Goal: Task Accomplishment & Management: Use online tool/utility

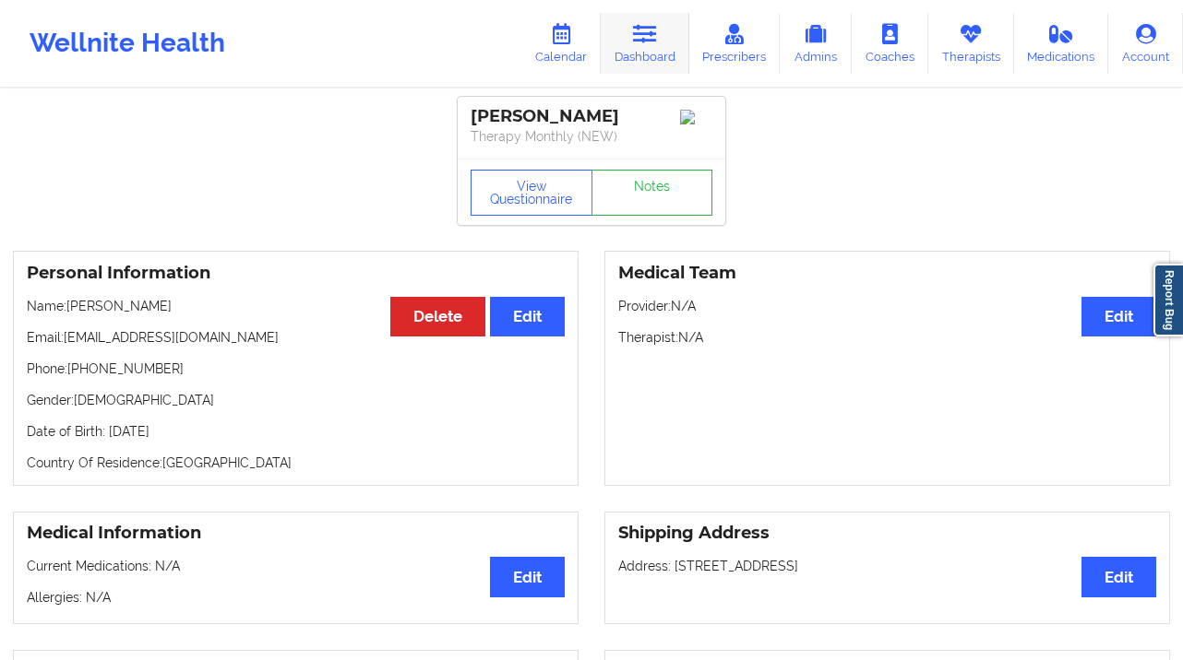
click at [616, 42] on link "Dashboard" at bounding box center [645, 43] width 89 height 61
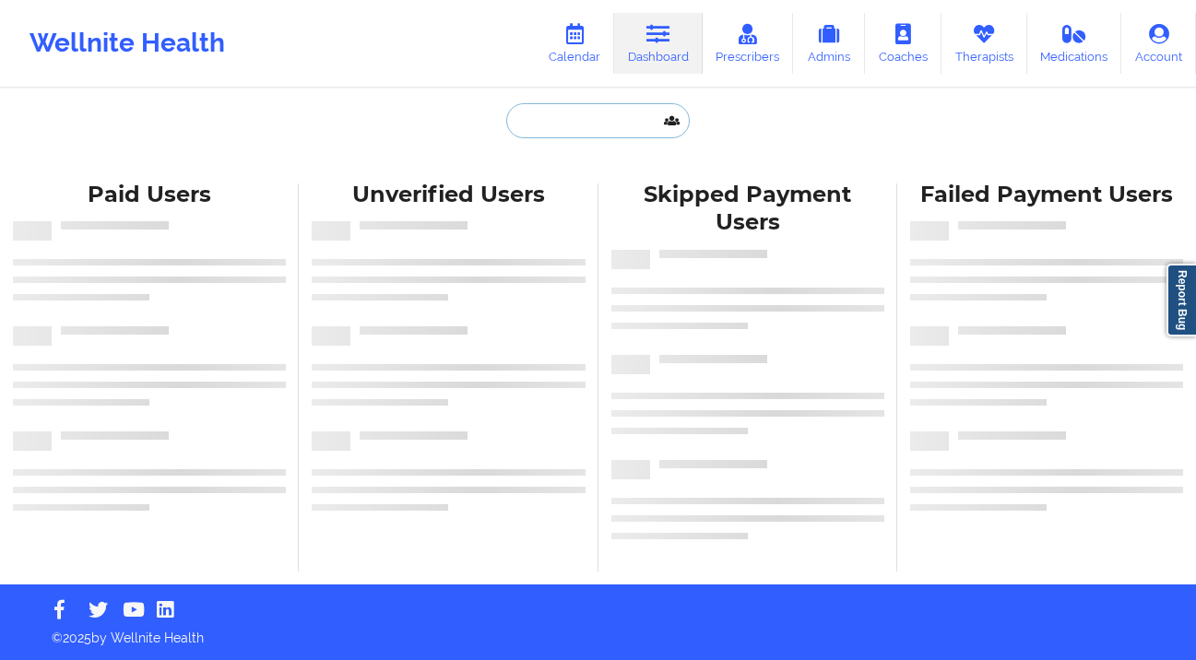
click at [528, 121] on input "text" at bounding box center [597, 120] width 183 height 35
paste input "[PHONE_NUMBER]"
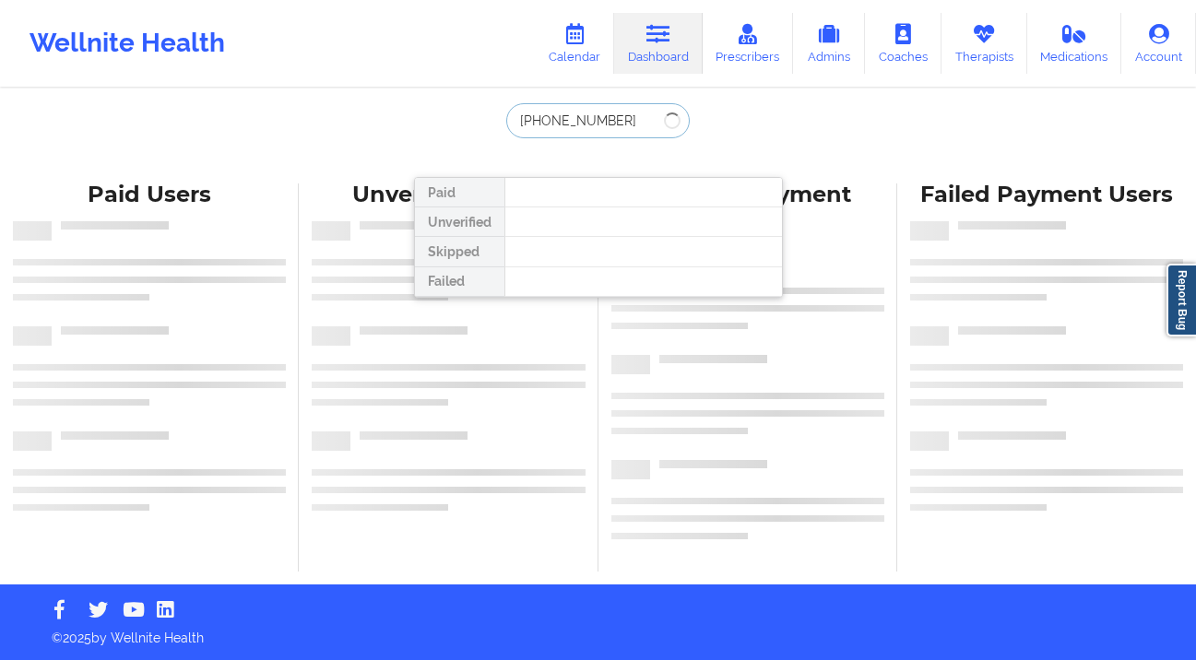
click at [586, 110] on input "[PHONE_NUMBER]" at bounding box center [597, 120] width 183 height 35
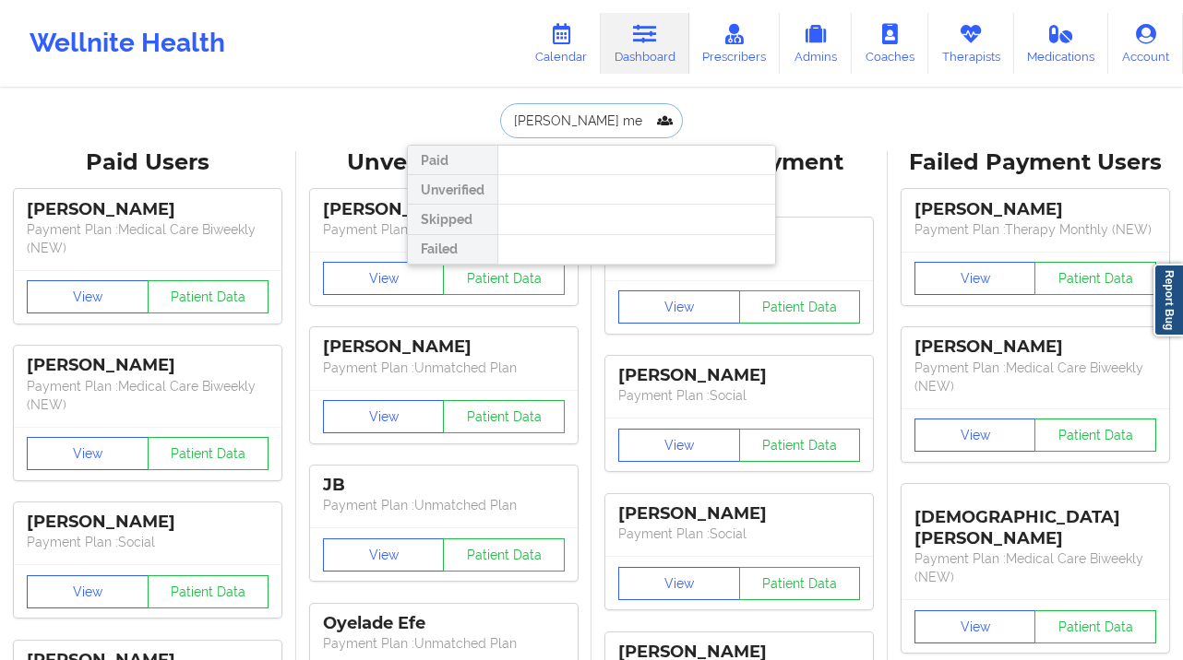
type input "[PERSON_NAME] [PERSON_NAME]"
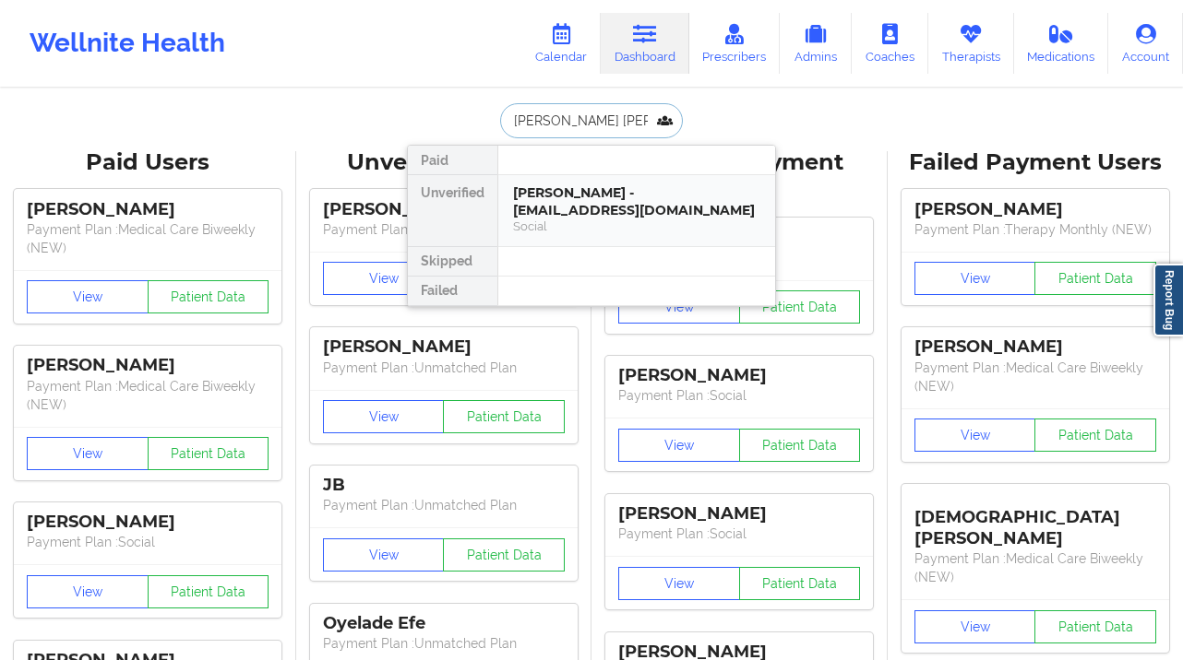
click at [607, 193] on div "[PERSON_NAME] - [EMAIL_ADDRESS][DOMAIN_NAME]" at bounding box center [636, 201] width 247 height 34
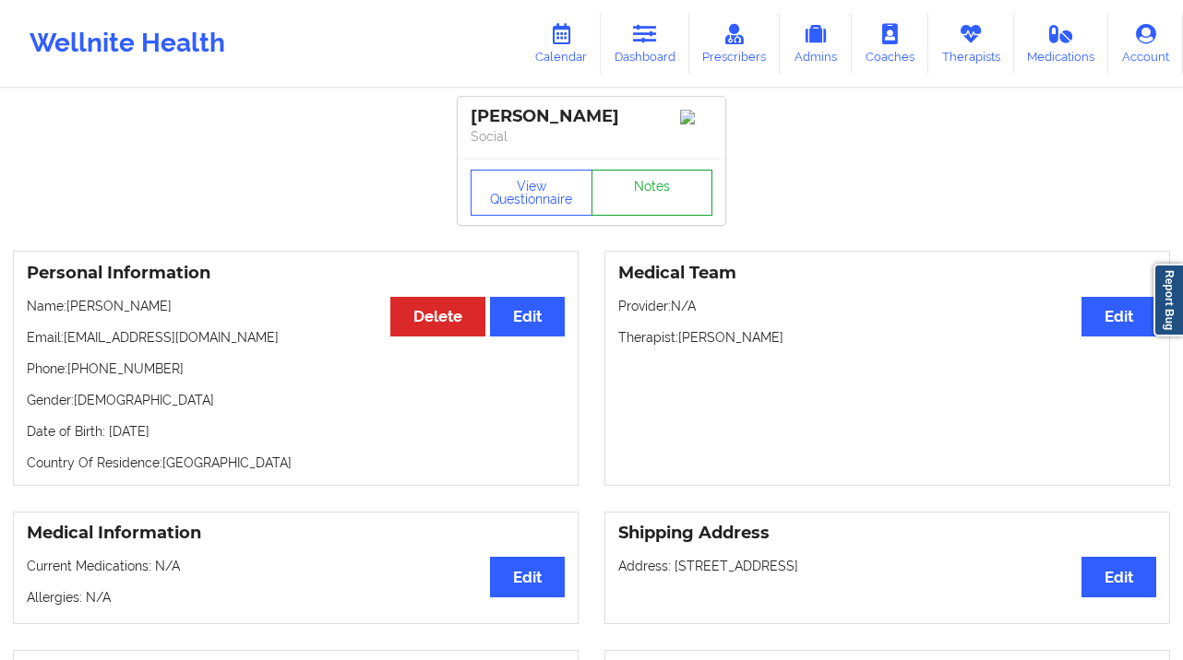
click at [664, 212] on link "Notes" at bounding box center [652, 193] width 122 height 46
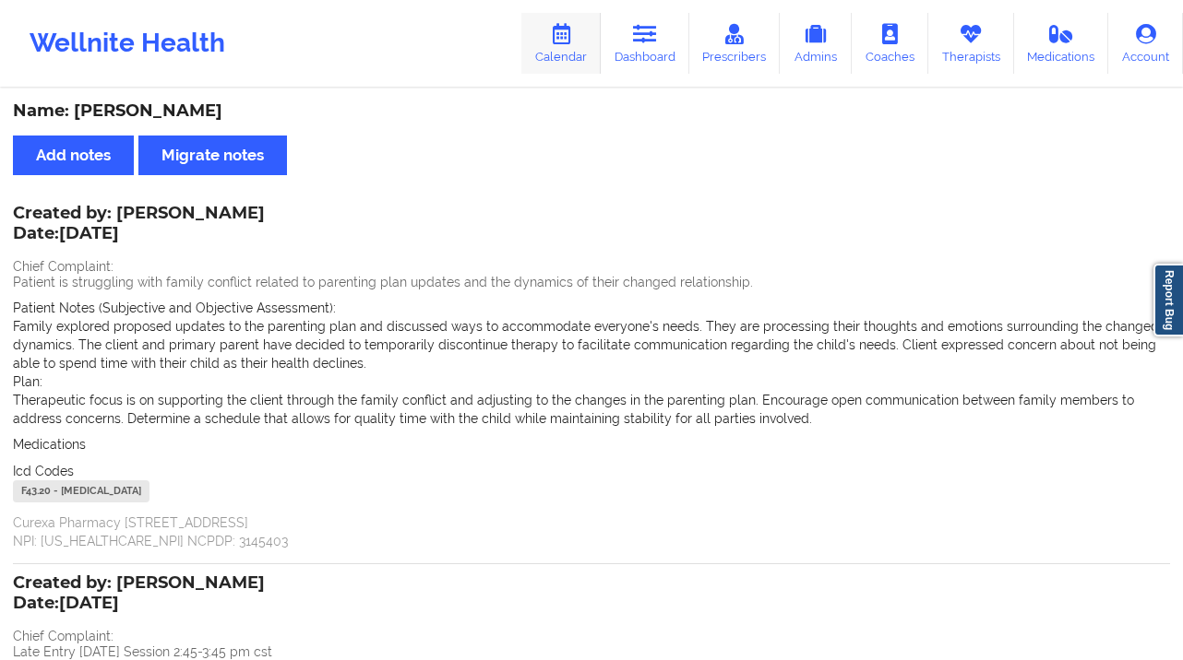
click at [553, 54] on link "Calendar" at bounding box center [560, 43] width 79 height 61
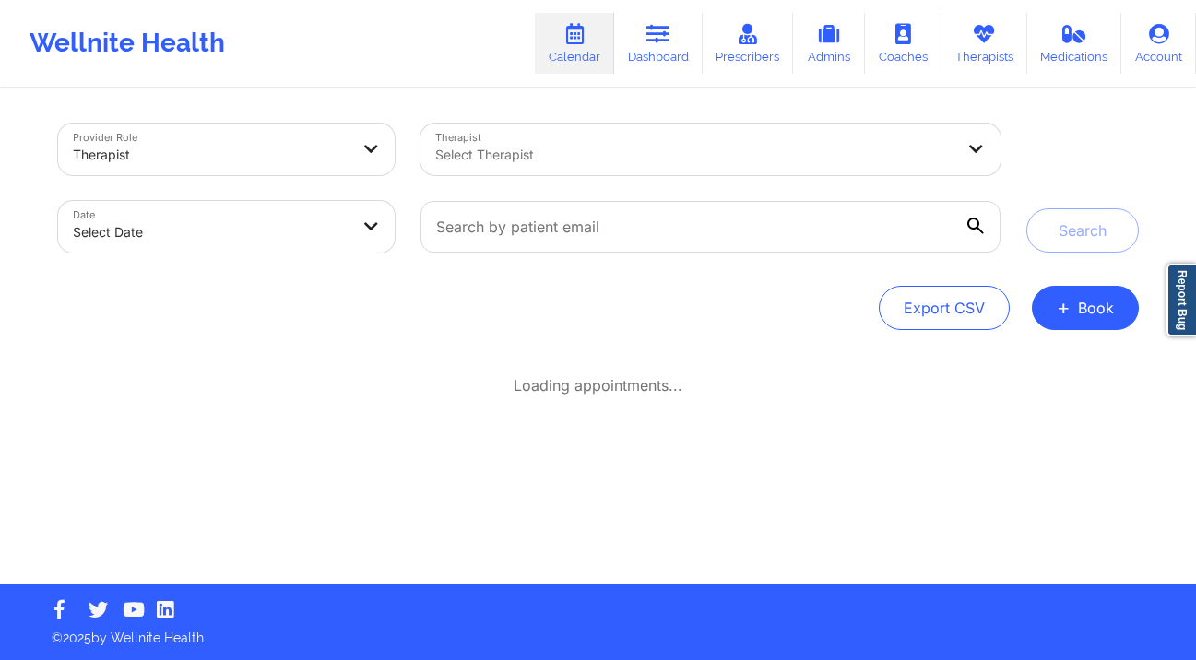
click at [339, 160] on div at bounding box center [211, 155] width 277 height 22
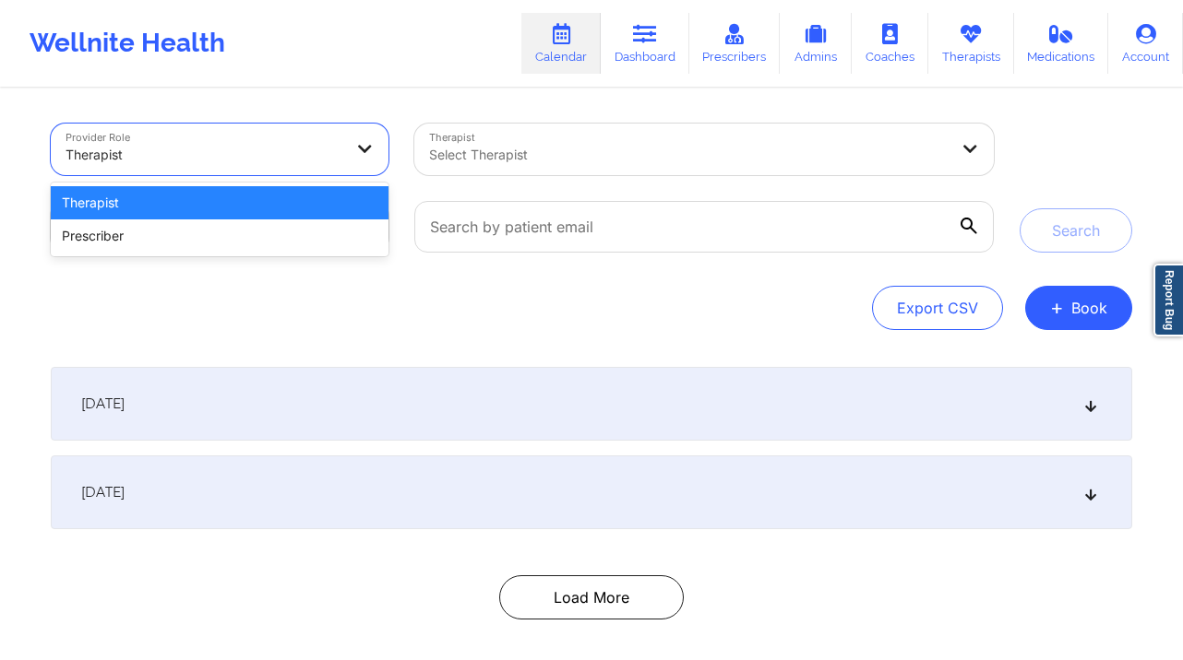
click at [332, 137] on div "Therapist" at bounding box center [203, 155] width 277 height 41
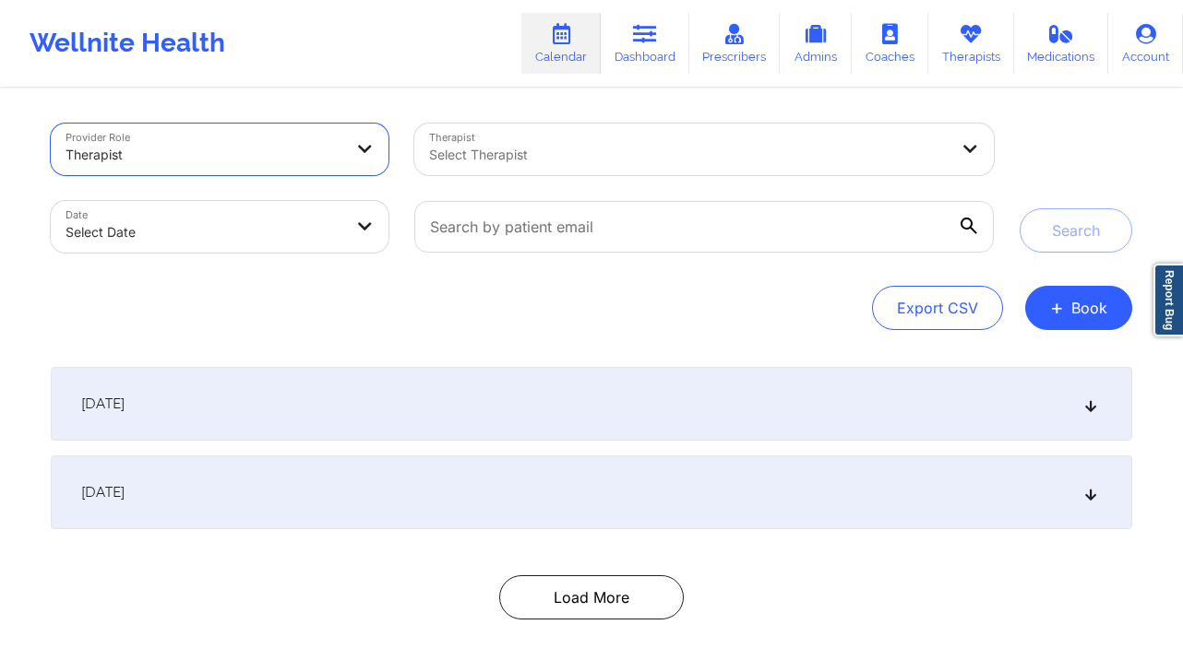
click at [264, 221] on body "Wellnite Health Calendar Dashboard Prescribers Admins Coaches Therapists Medica…" at bounding box center [591, 330] width 1183 height 660
select select "2025-8"
select select "2025-9"
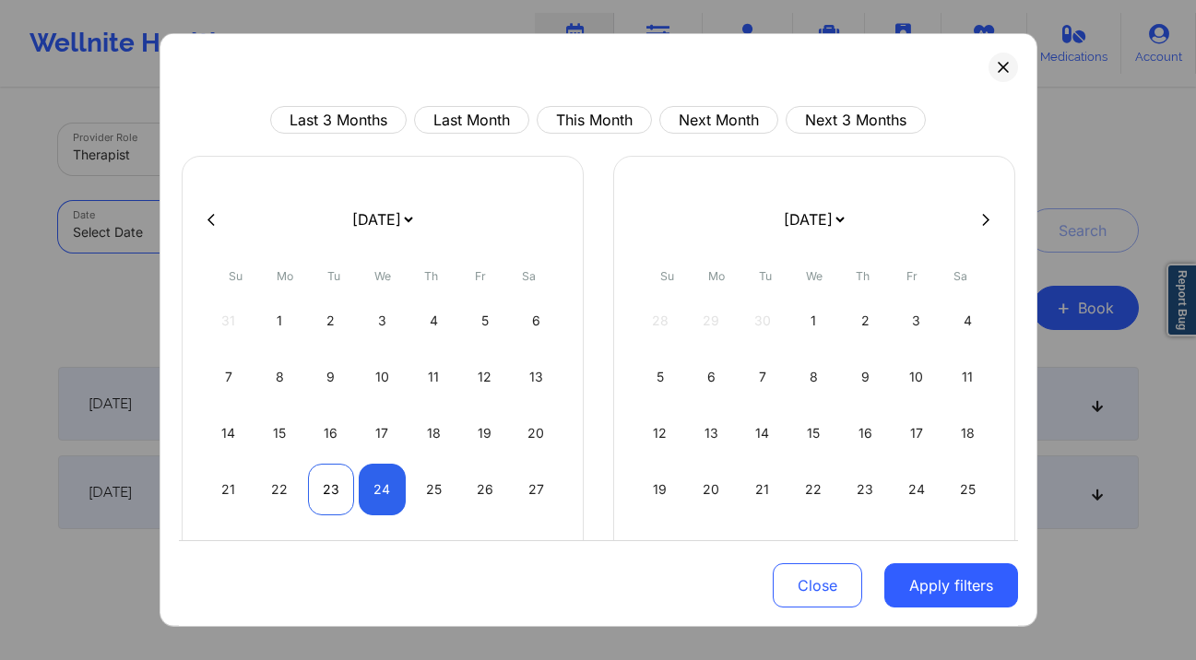
click at [319, 490] on div "23" at bounding box center [331, 490] width 47 height 52
select select "2025-8"
select select "2025-9"
select select "2025-8"
select select "2025-9"
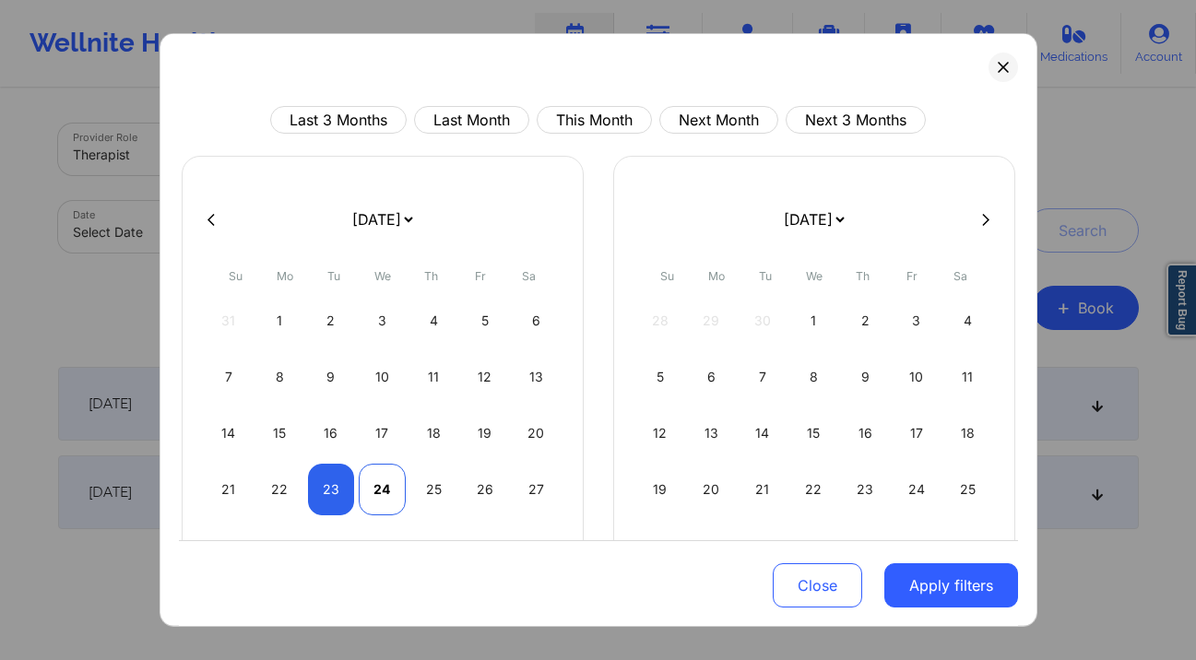
click at [390, 494] on div "24" at bounding box center [382, 490] width 47 height 52
select select "2025-8"
select select "2025-9"
drag, startPoint x: 969, startPoint y: 586, endPoint x: 962, endPoint y: 574, distance: 14.1
click at [969, 585] on button "Apply filters" at bounding box center [952, 586] width 134 height 44
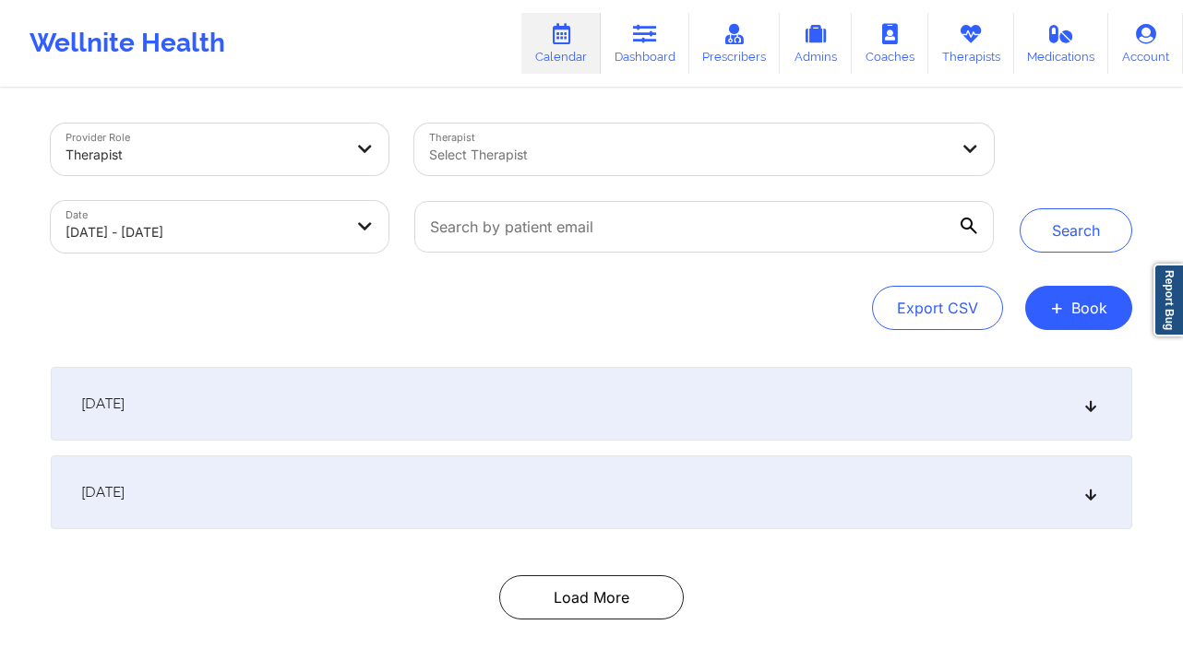
click at [645, 172] on div "Select Therapist" at bounding box center [682, 150] width 536 height 52
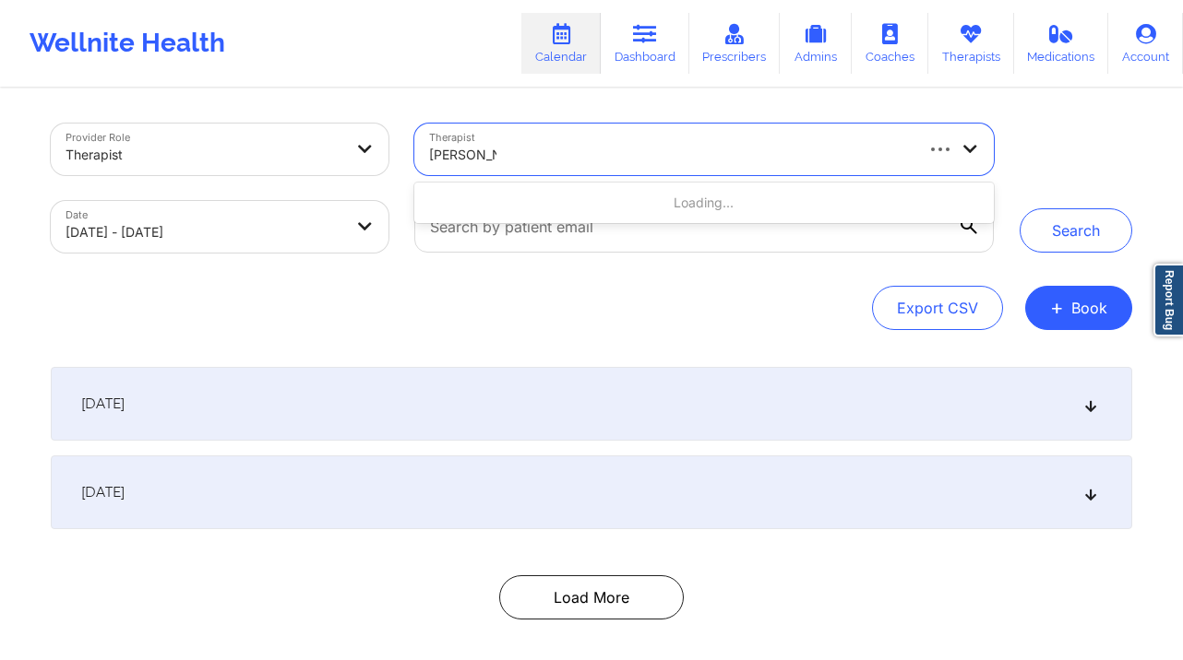
type input "[PERSON_NAME]"
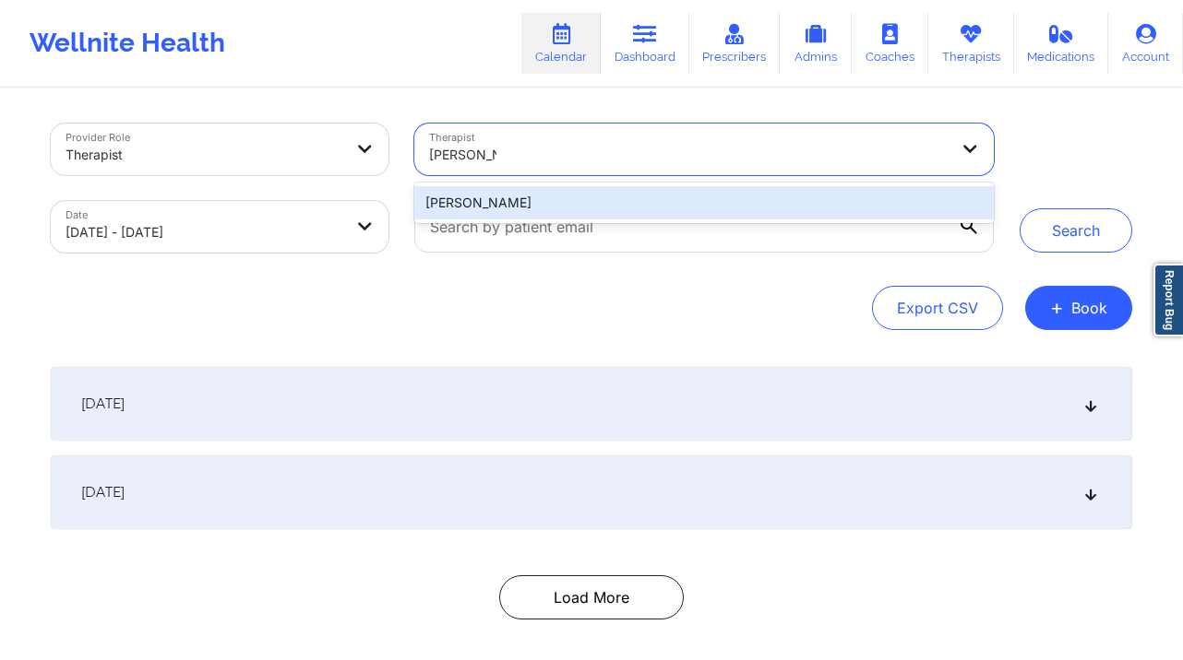
click at [635, 207] on div "[PERSON_NAME]" at bounding box center [703, 202] width 579 height 33
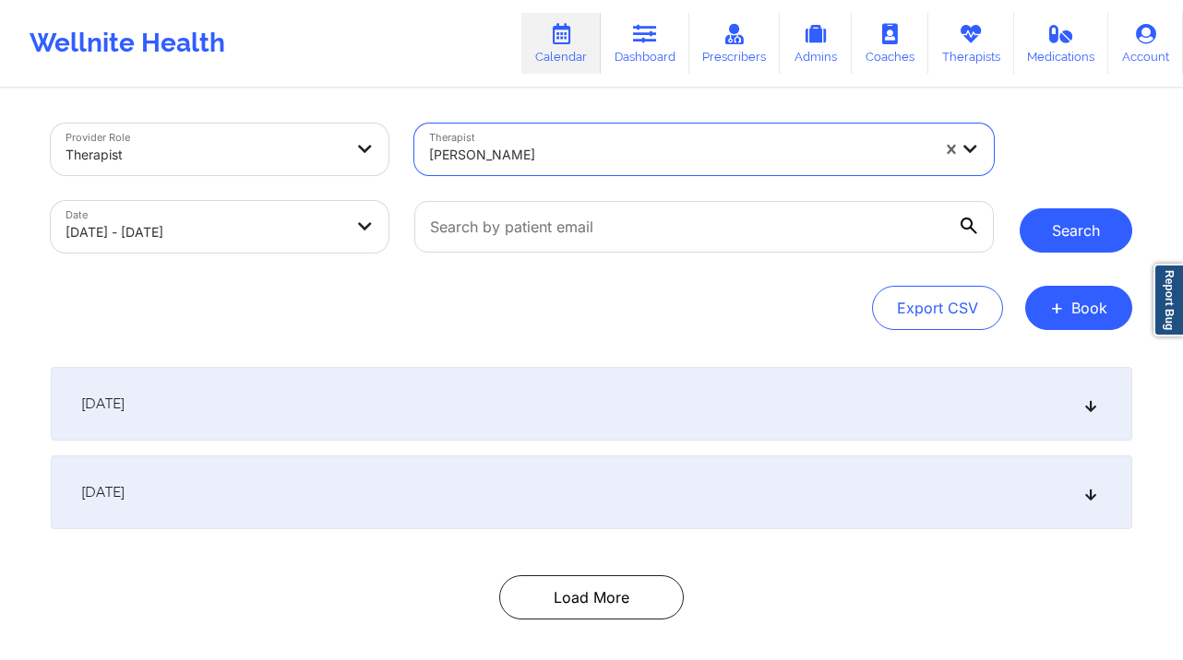
click at [1078, 238] on button "Search" at bounding box center [1075, 230] width 113 height 44
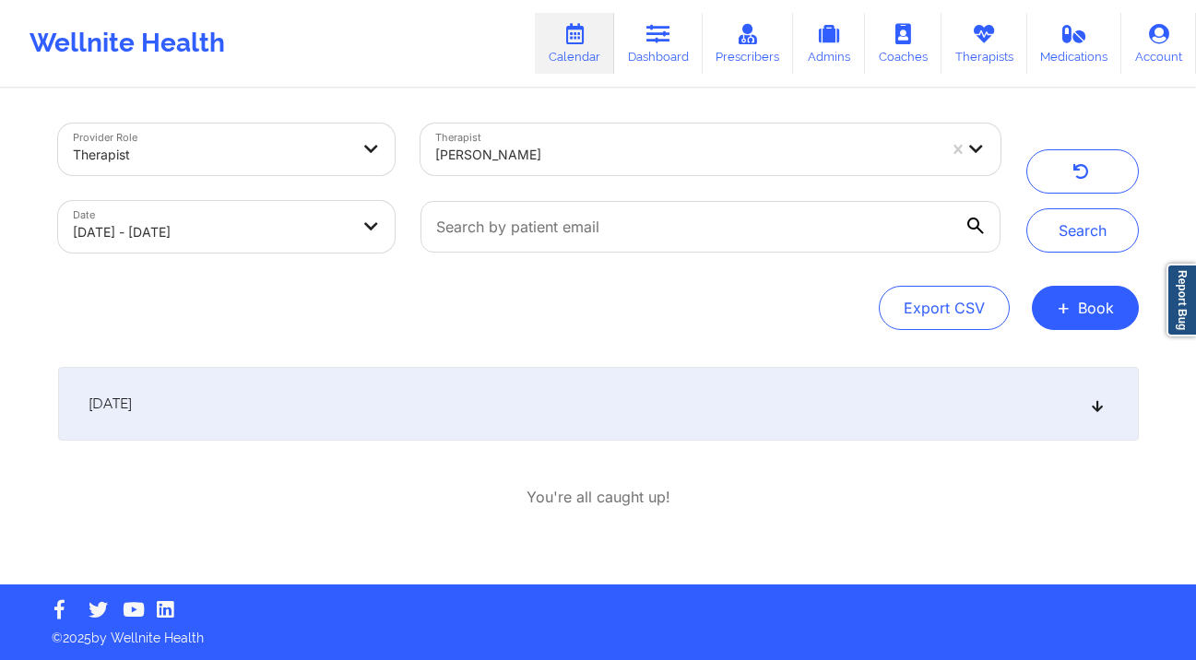
click at [491, 389] on div "[DATE]" at bounding box center [598, 404] width 1081 height 74
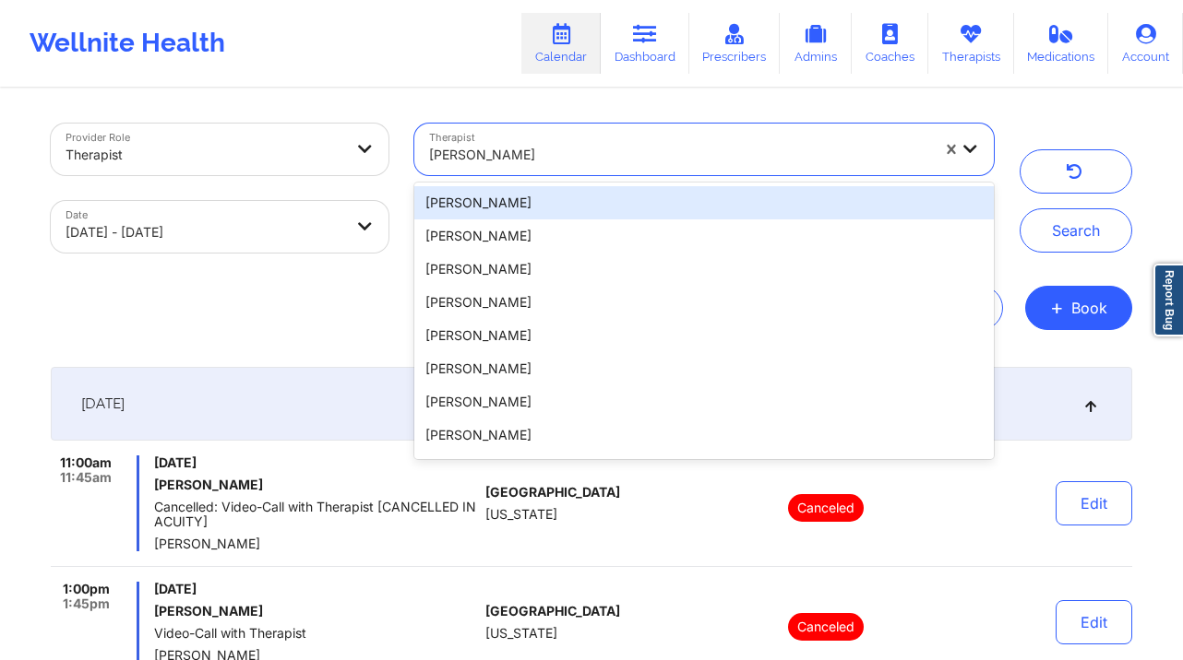
click at [642, 170] on div "[PERSON_NAME]" at bounding box center [679, 155] width 501 height 41
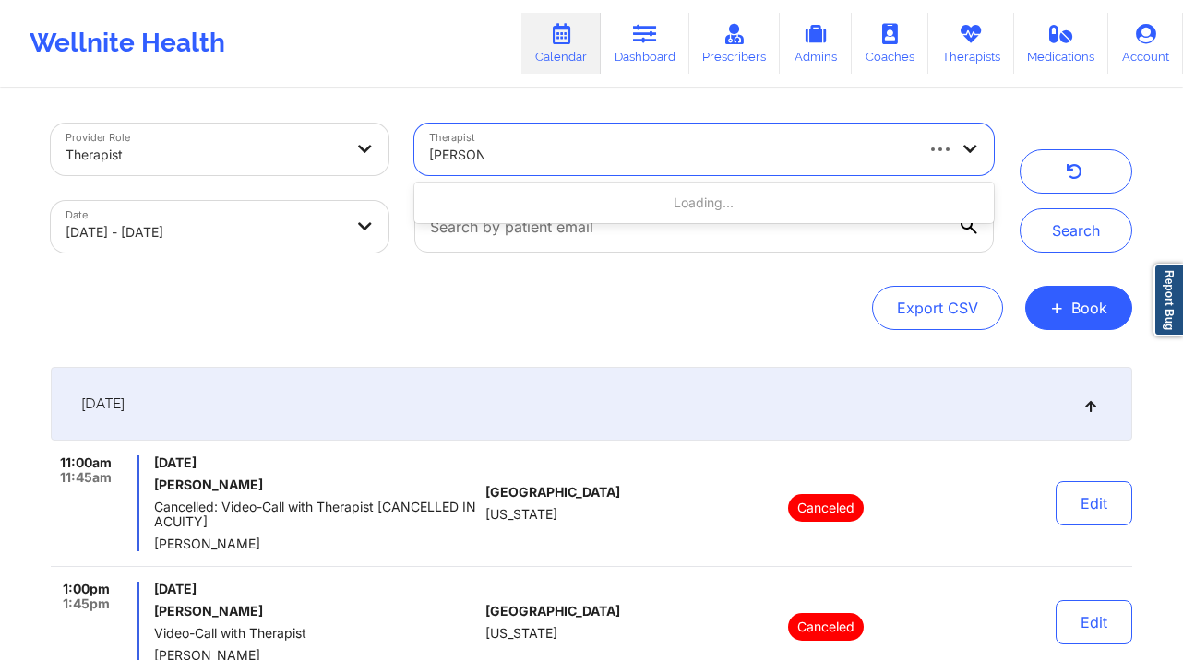
type input "[PERSON_NAME] [PERSON_NAME]"
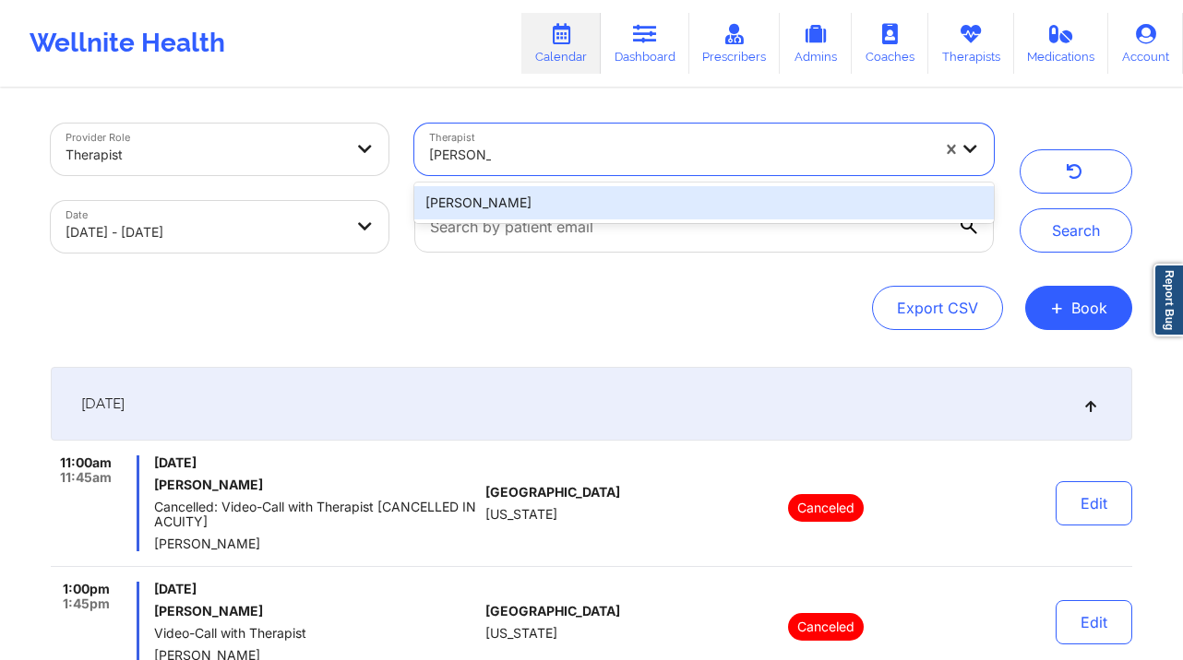
click at [645, 215] on div "[PERSON_NAME]" at bounding box center [703, 202] width 579 height 33
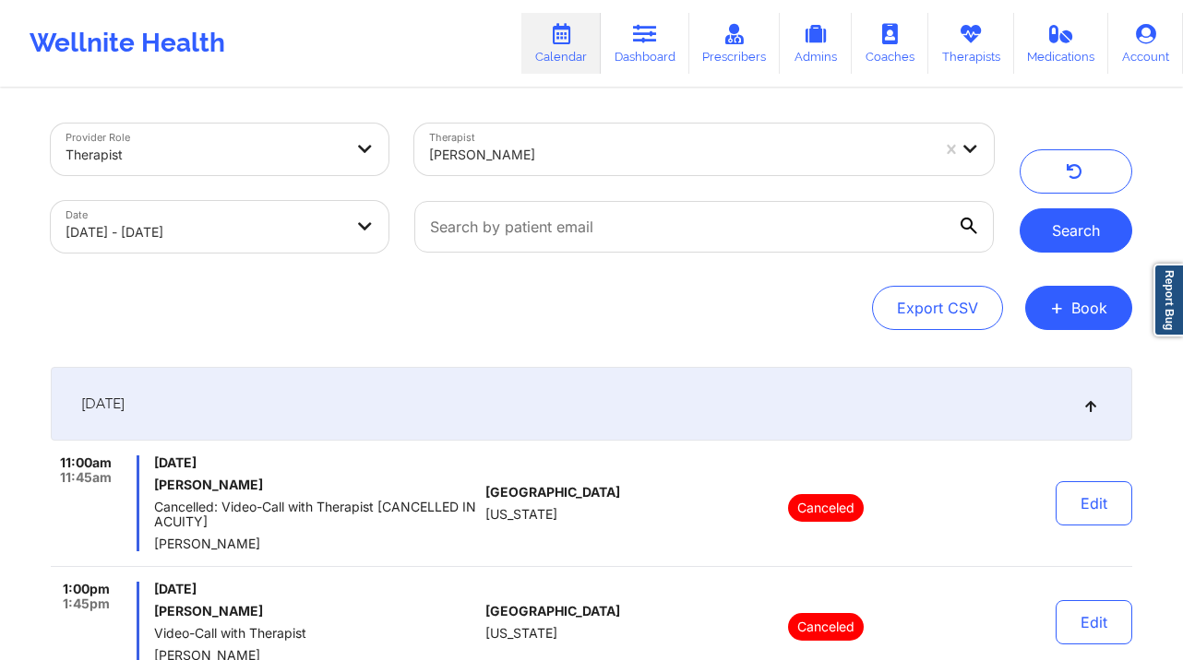
click at [1070, 235] on button "Search" at bounding box center [1075, 230] width 113 height 44
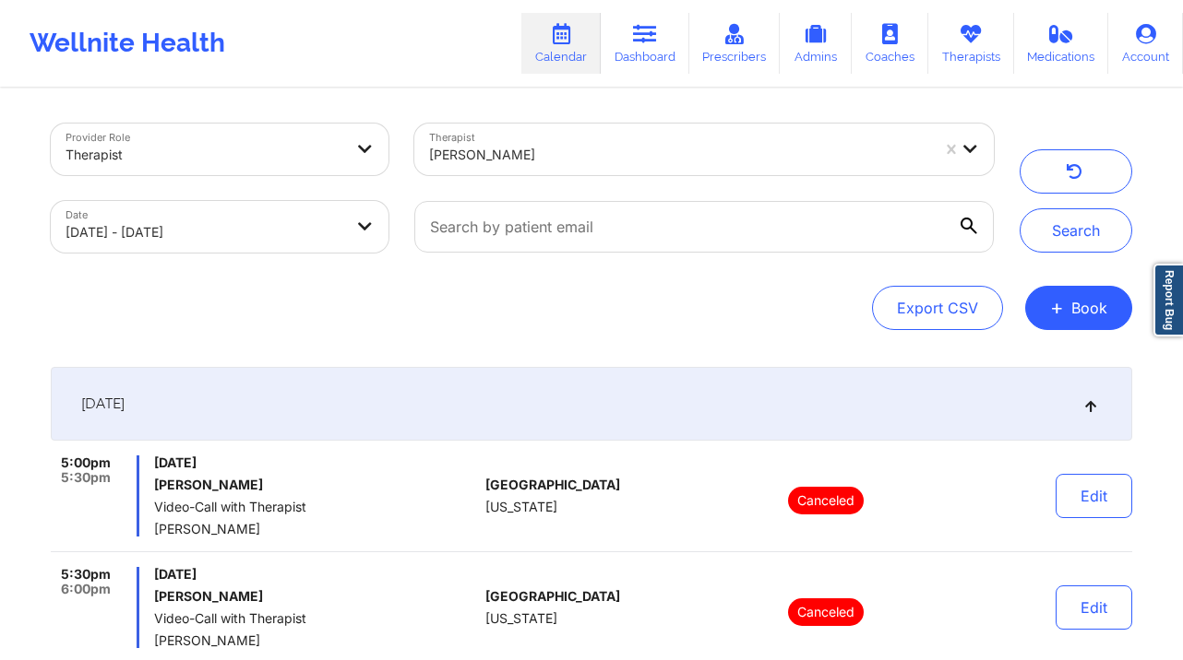
click at [208, 226] on body "Wellnite Health Calendar Dashboard Prescribers Admins Coaches Therapists Medica…" at bounding box center [591, 330] width 1183 height 660
select select "2025-8"
select select "2025-9"
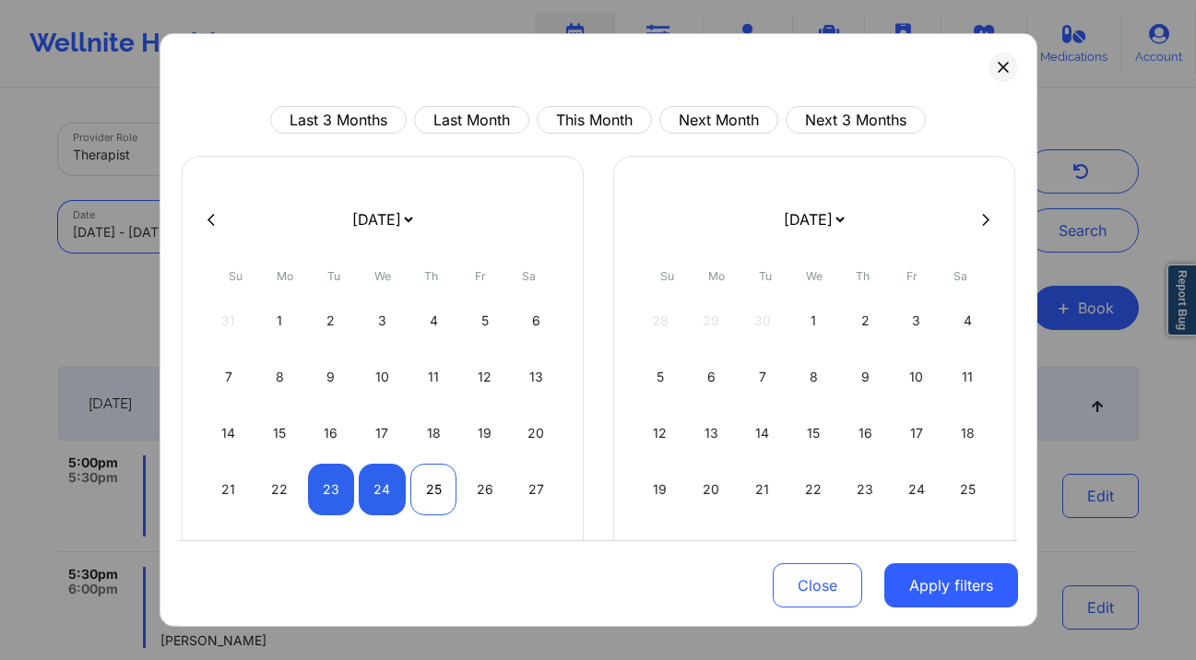
drag, startPoint x: 379, startPoint y: 492, endPoint x: 420, endPoint y: 499, distance: 41.3
click at [379, 492] on div "24" at bounding box center [382, 490] width 47 height 52
select select "2025-8"
select select "2025-9"
click at [431, 485] on div "25" at bounding box center [433, 490] width 47 height 52
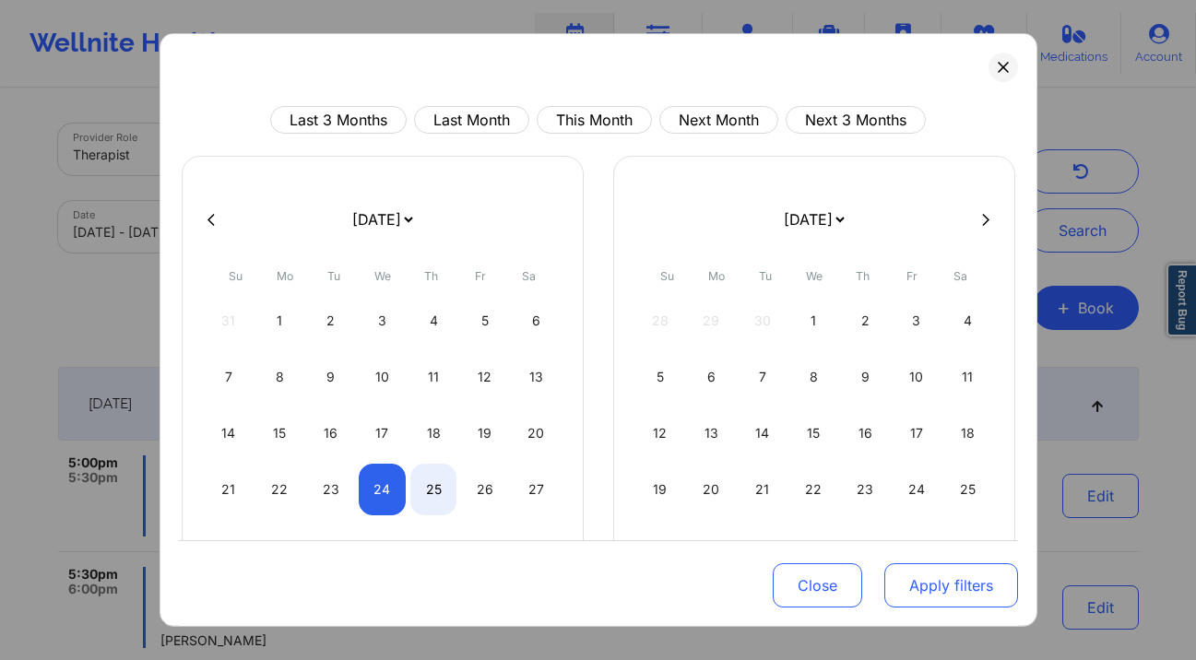
select select "2025-8"
select select "2025-9"
drag, startPoint x: 969, startPoint y: 583, endPoint x: 1028, endPoint y: 490, distance: 110.3
click at [969, 583] on button "Apply filters" at bounding box center [952, 586] width 134 height 44
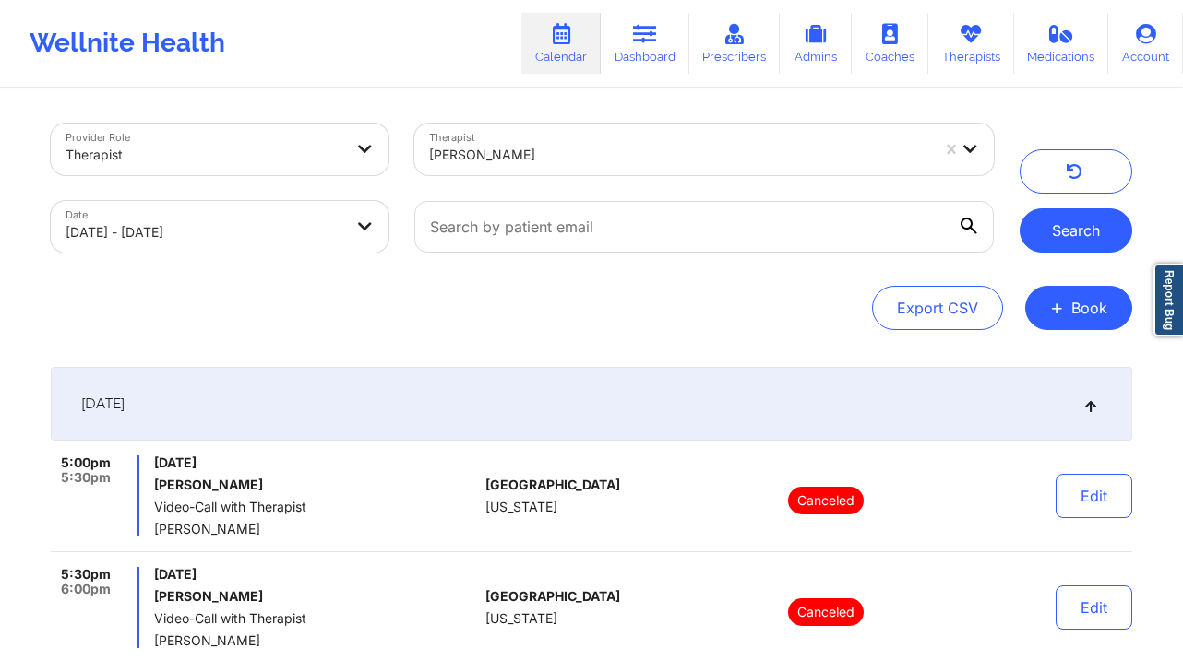
click at [1089, 218] on button "Search" at bounding box center [1075, 230] width 113 height 44
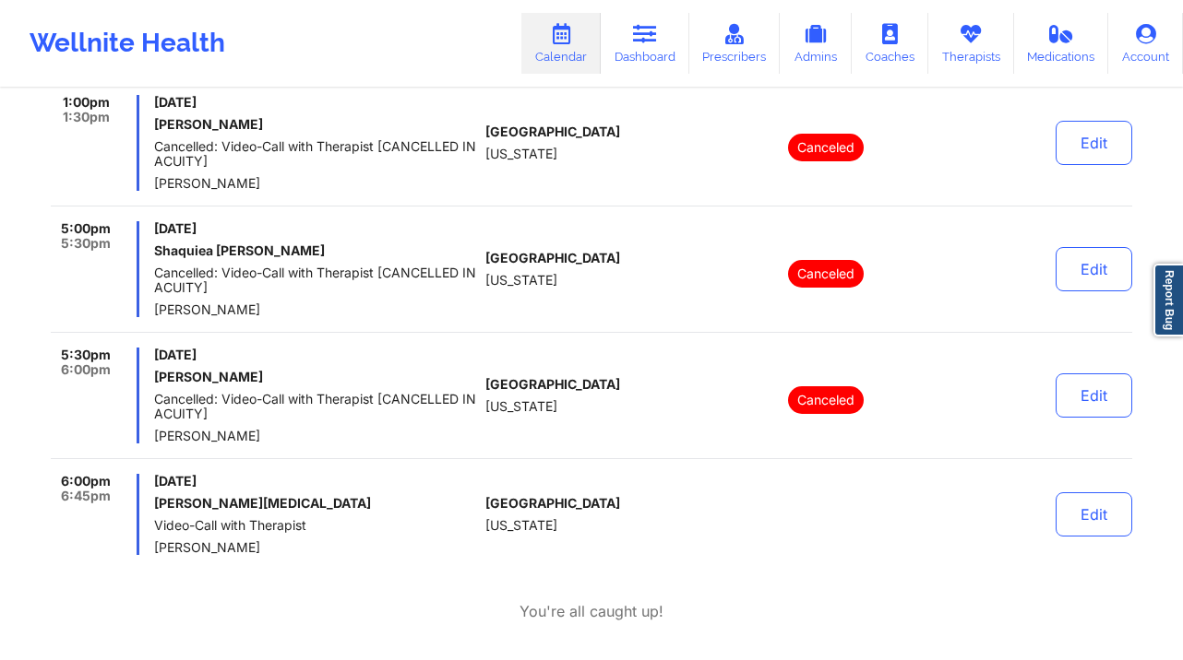
scroll to position [444, 0]
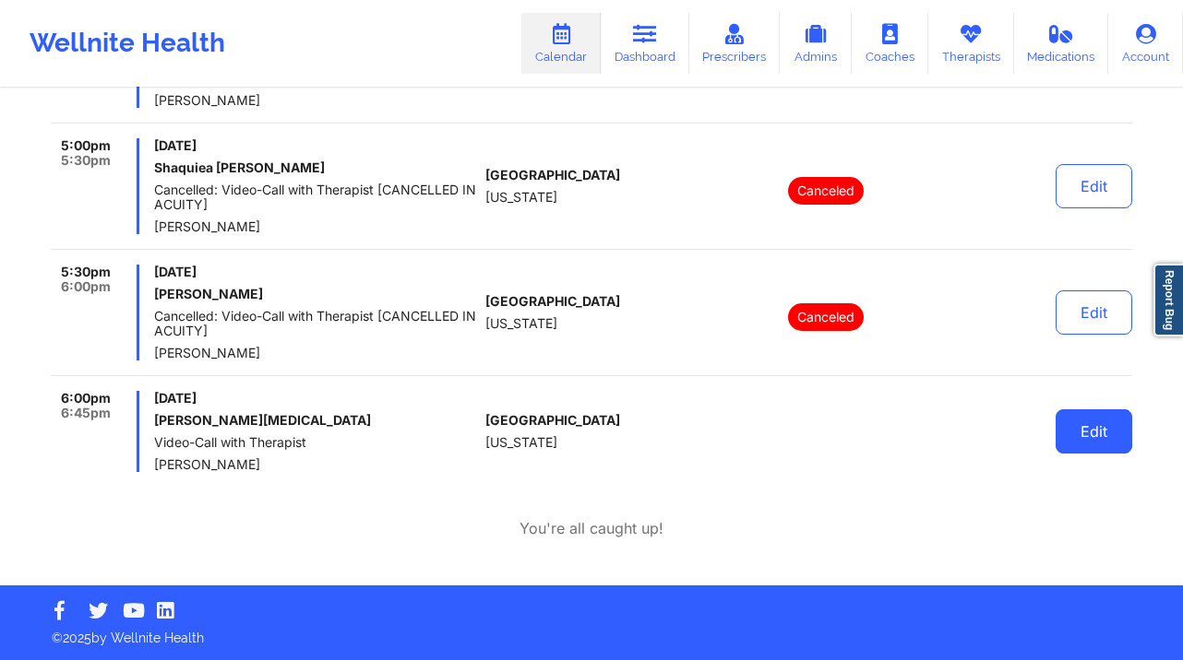
click at [1103, 444] on button "Edit" at bounding box center [1093, 432] width 77 height 44
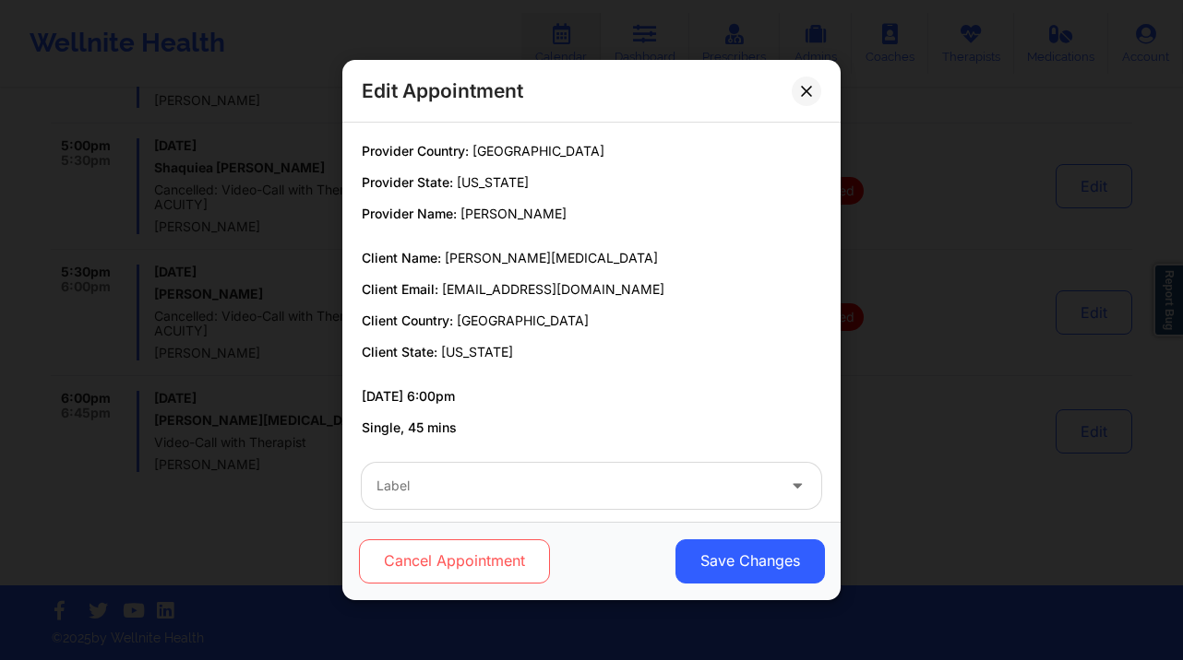
click at [458, 545] on button "Cancel Appointment" at bounding box center [454, 562] width 191 height 44
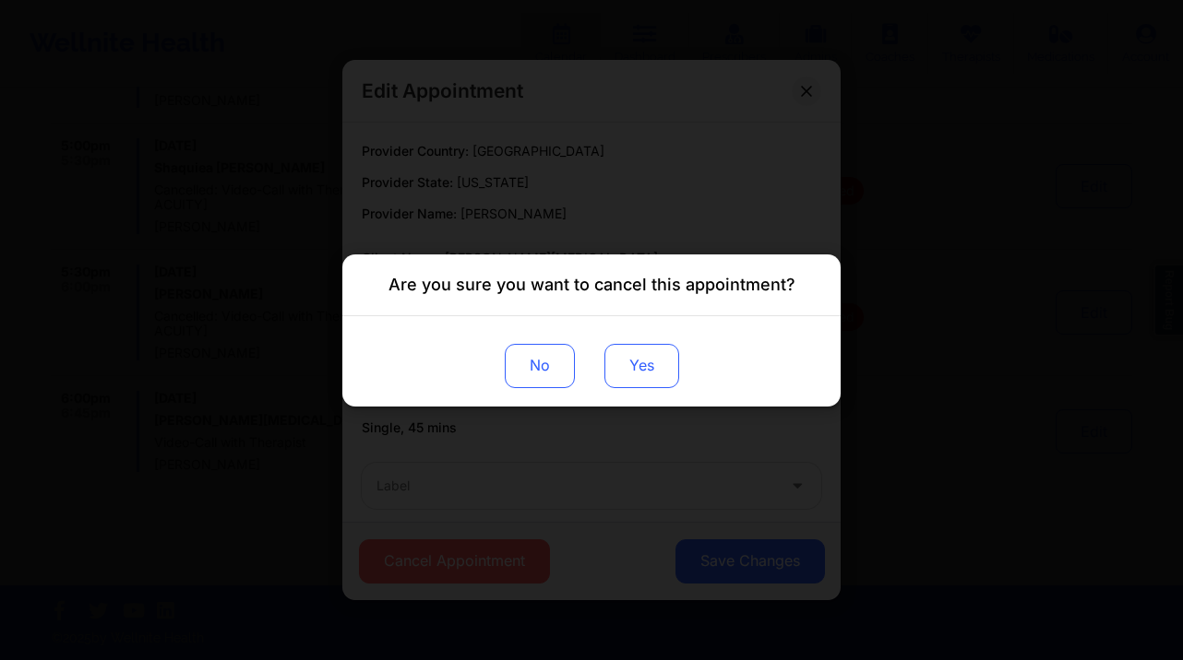
click at [646, 375] on button "Yes" at bounding box center [641, 365] width 75 height 44
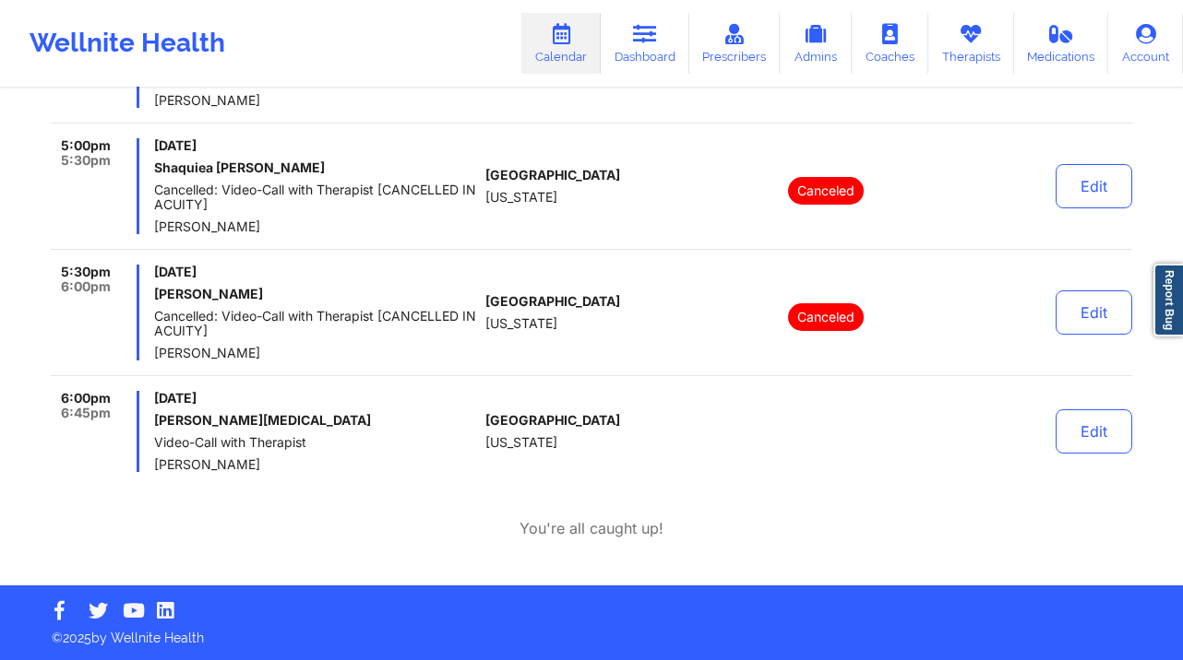
scroll to position [53, 0]
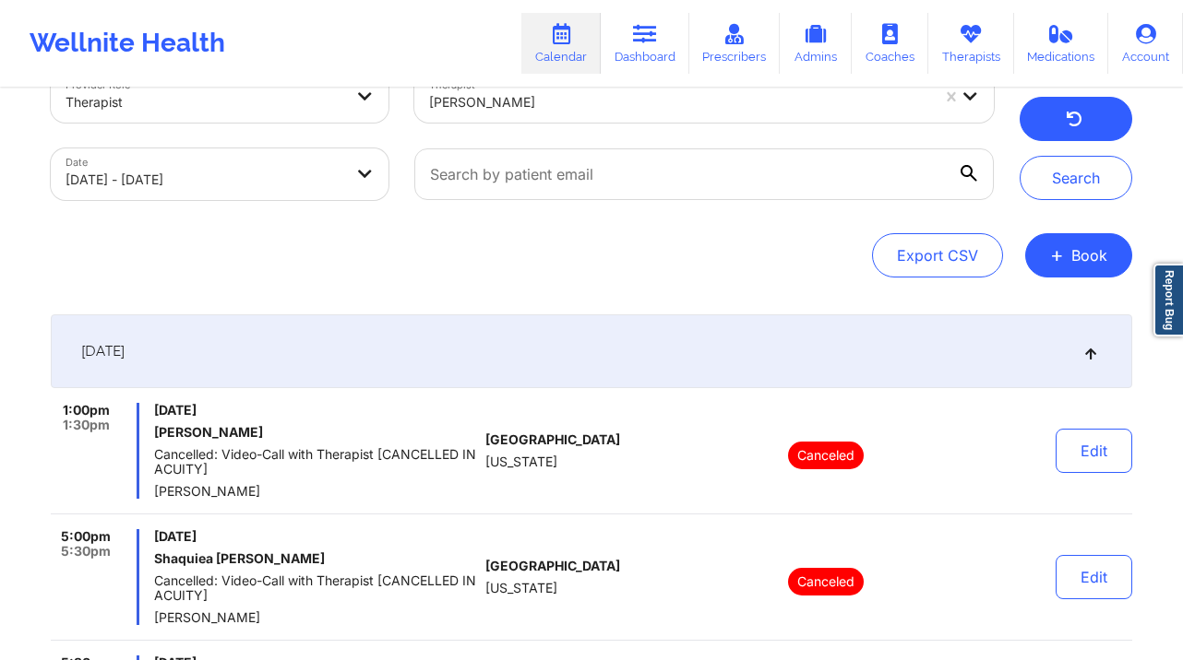
click at [1062, 128] on button "button" at bounding box center [1075, 119] width 113 height 44
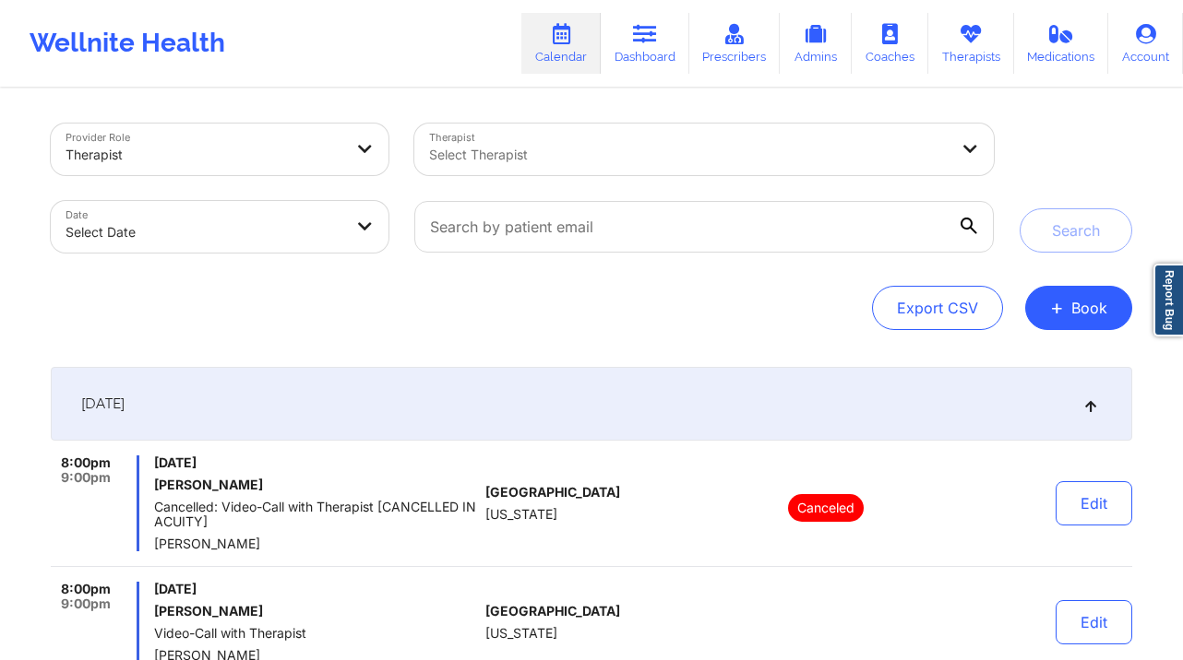
click at [255, 230] on body "Wellnite Health Calendar Dashboard Prescribers Admins Coaches Therapists Medica…" at bounding box center [591, 330] width 1183 height 660
select select "2025-8"
select select "2025-9"
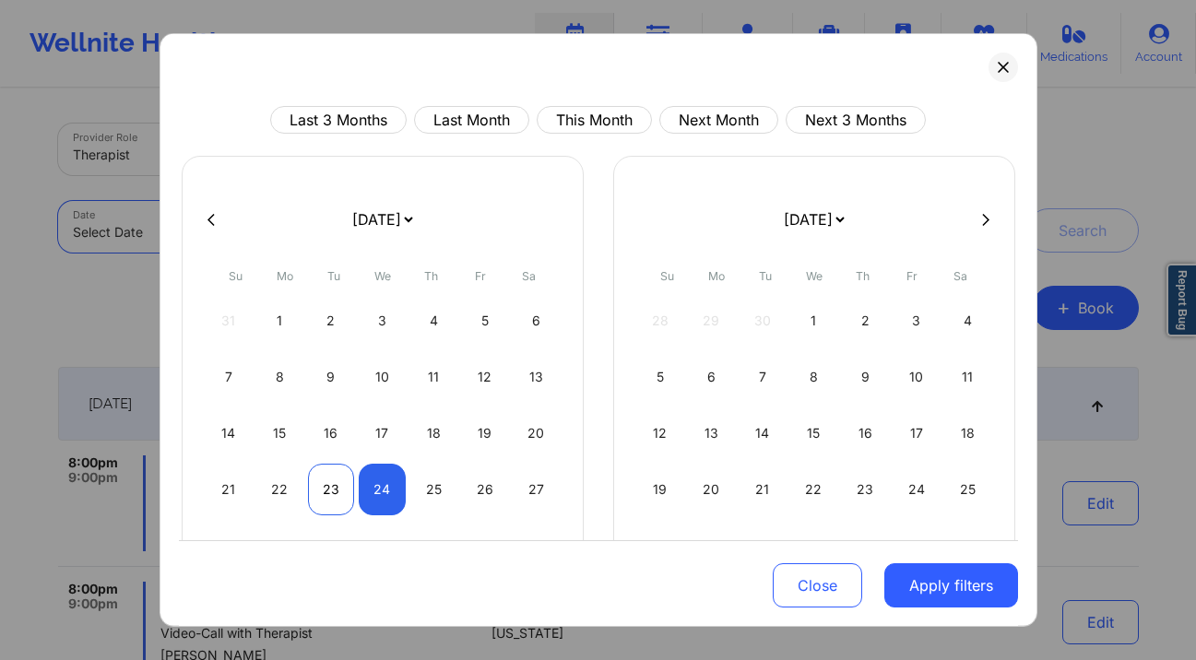
click at [330, 493] on div "23" at bounding box center [331, 490] width 47 height 52
select select "2025-8"
select select "2025-9"
click at [410, 494] on div "25" at bounding box center [433, 490] width 47 height 52
select select "2025-8"
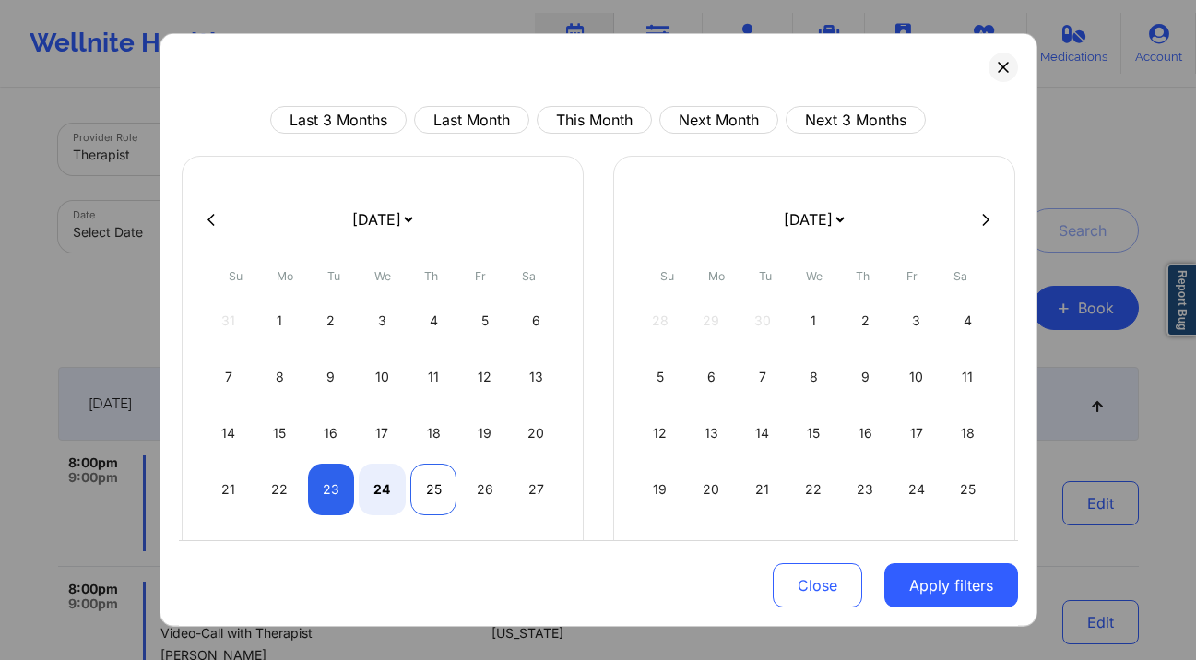
select select "2025-9"
click at [386, 490] on div "24" at bounding box center [382, 490] width 47 height 52
select select "2025-8"
select select "2025-9"
select select "2025-8"
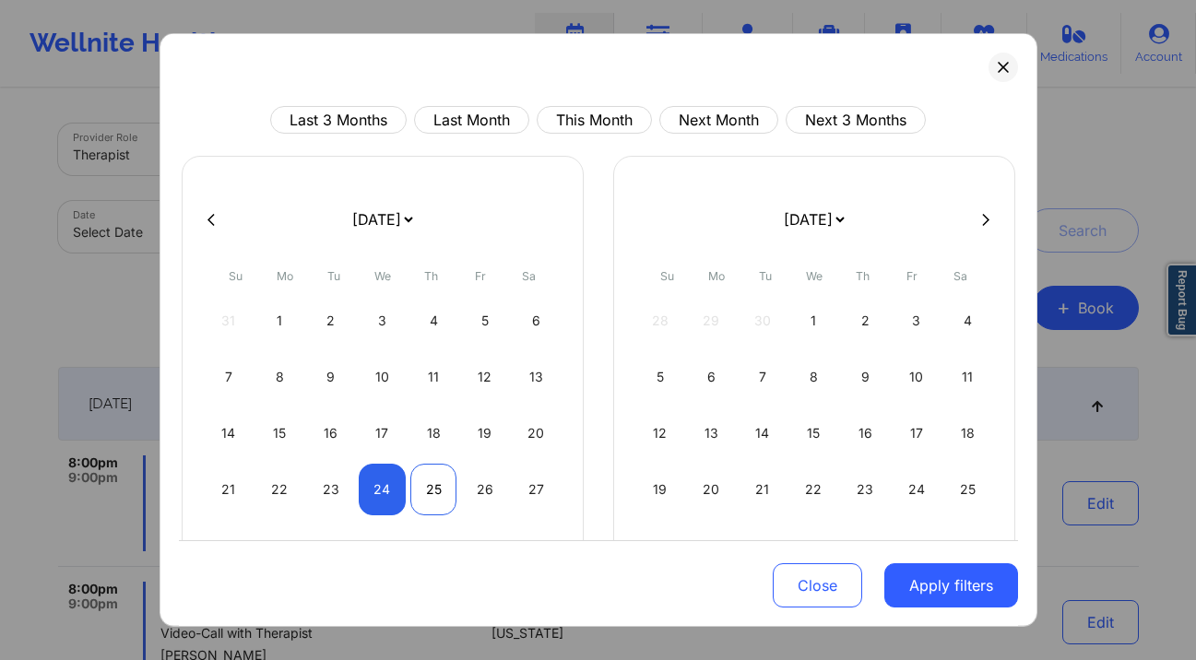
select select "2025-9"
click at [411, 488] on div "25" at bounding box center [433, 490] width 47 height 52
select select "2025-8"
select select "2025-9"
click at [953, 582] on button "Apply filters" at bounding box center [952, 586] width 134 height 44
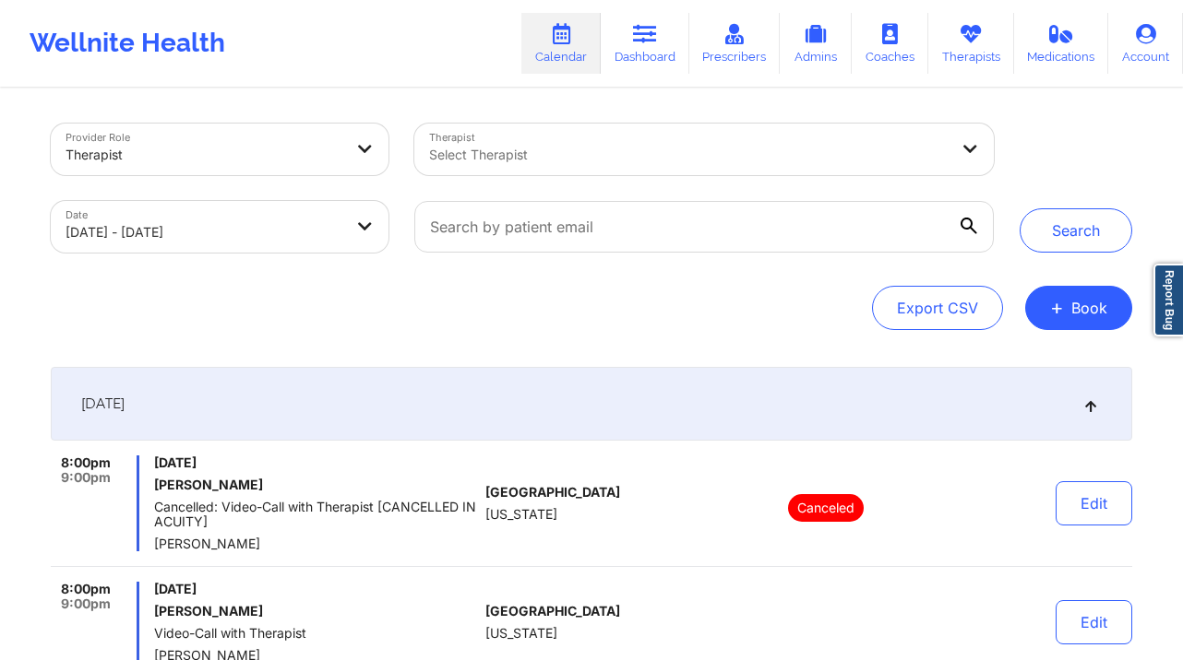
click at [655, 155] on div at bounding box center [688, 155] width 519 height 22
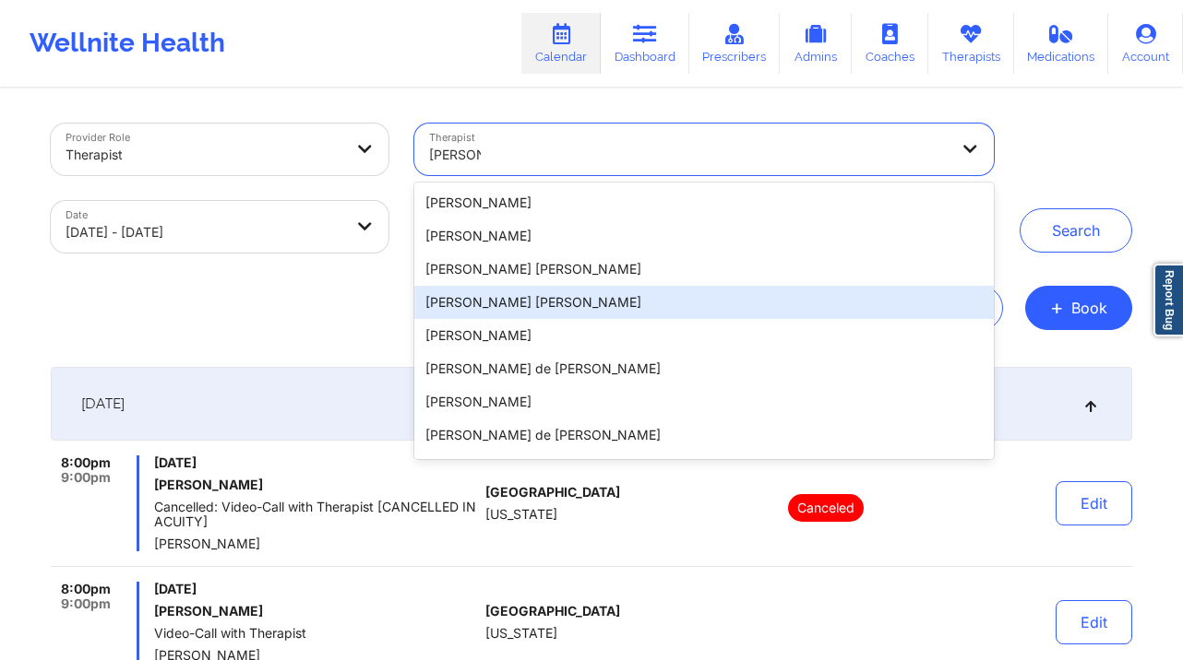
type input "[PERSON_NAME]"
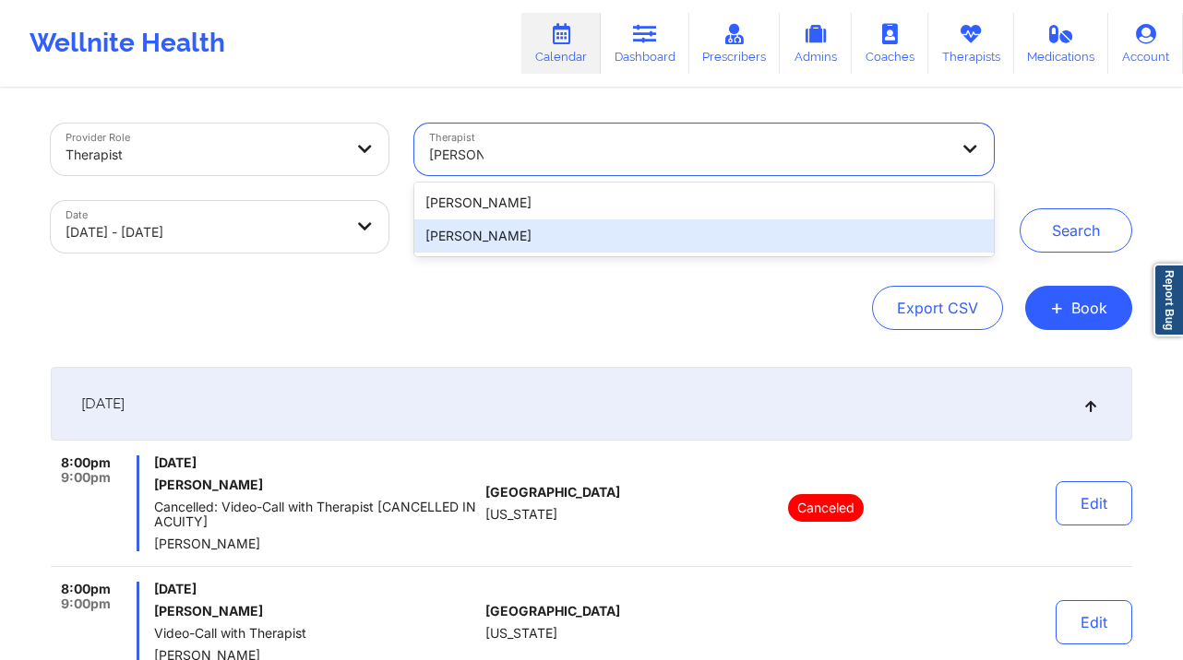
drag, startPoint x: 548, startPoint y: 231, endPoint x: 576, endPoint y: 238, distance: 28.6
click at [548, 231] on div "[PERSON_NAME]" at bounding box center [703, 236] width 579 height 33
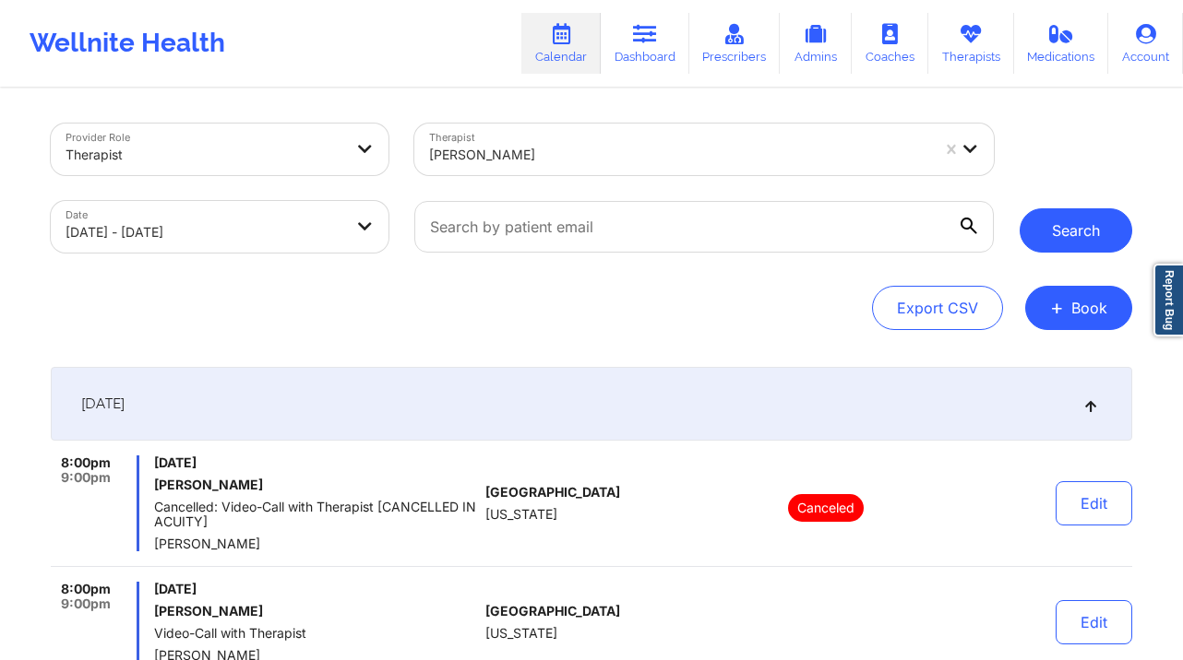
click at [1061, 234] on button "Search" at bounding box center [1075, 230] width 113 height 44
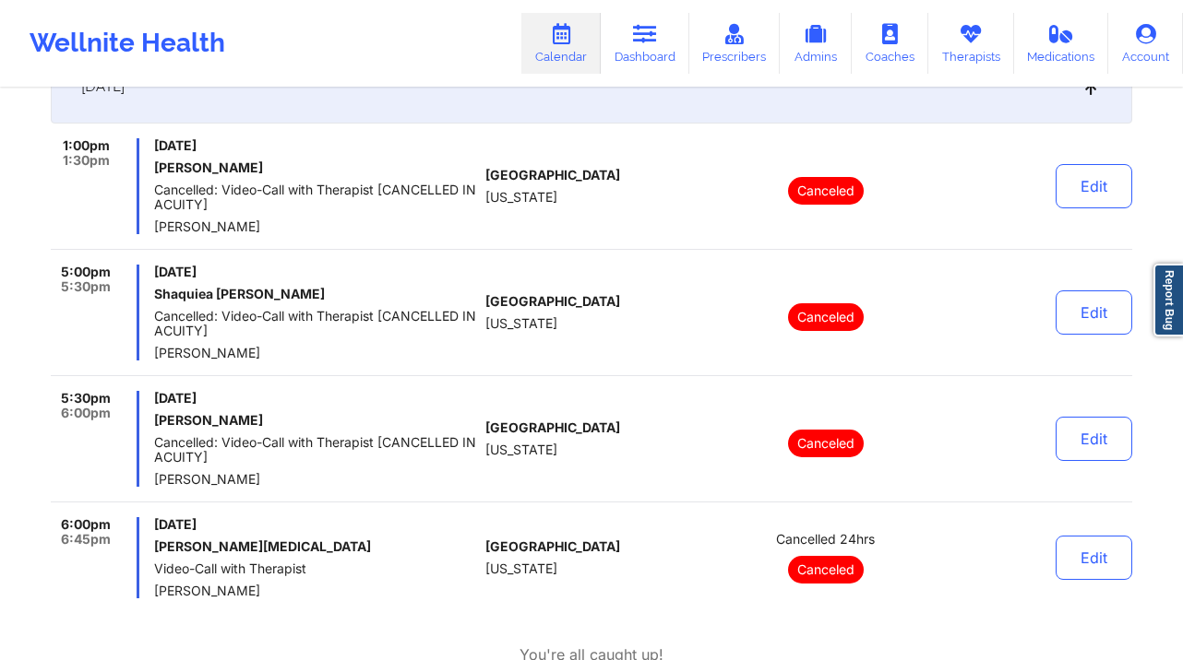
scroll to position [444, 0]
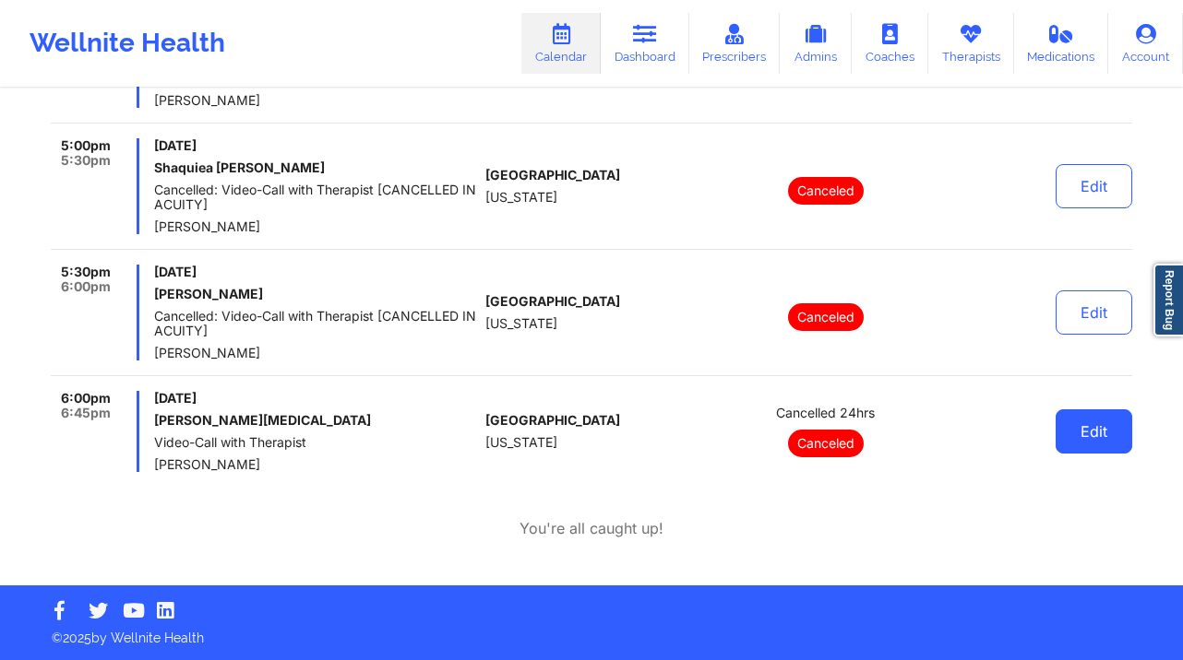
click at [1105, 434] on button "Edit" at bounding box center [1093, 432] width 77 height 44
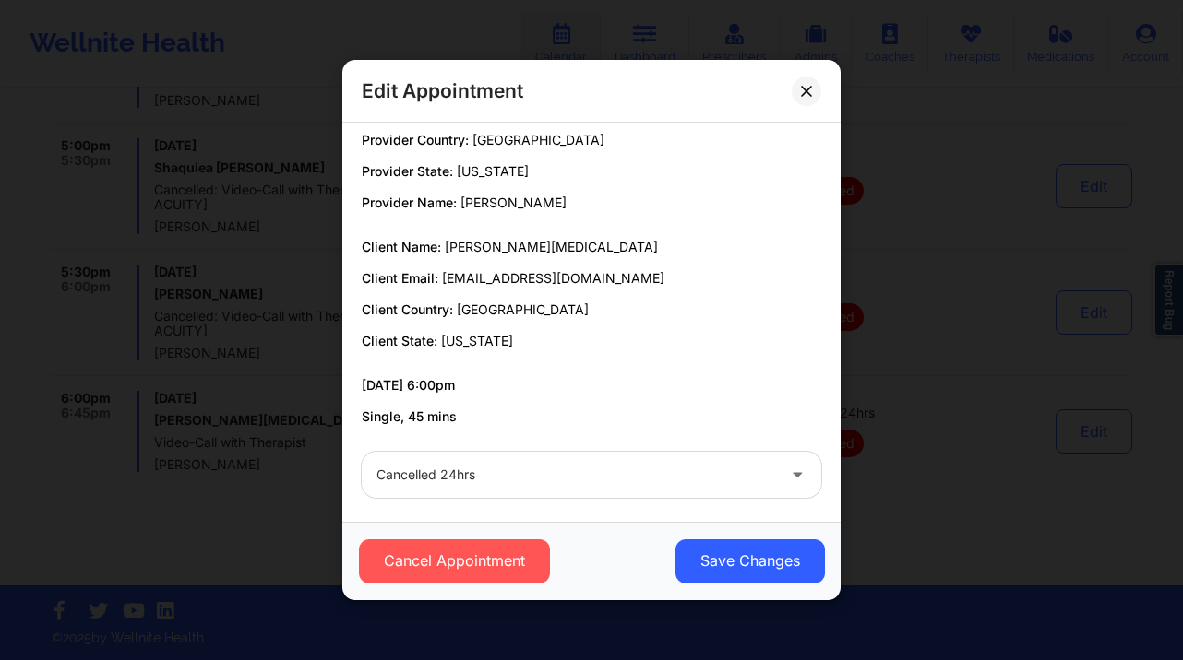
scroll to position [19, 0]
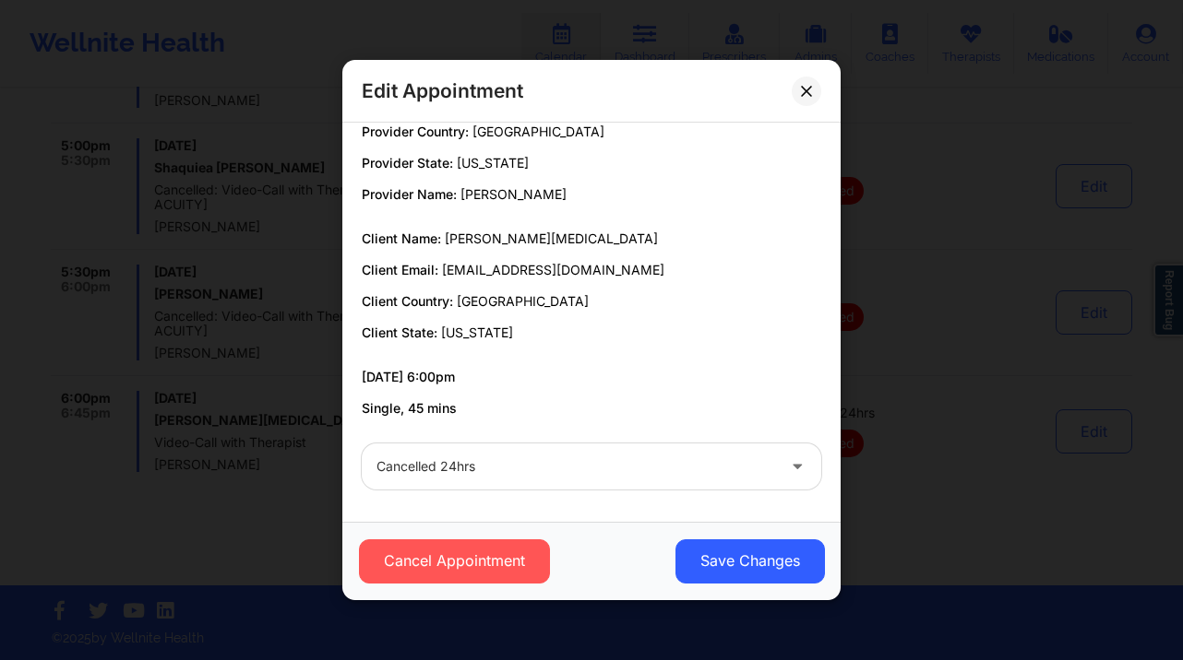
click at [607, 459] on div at bounding box center [575, 467] width 398 height 22
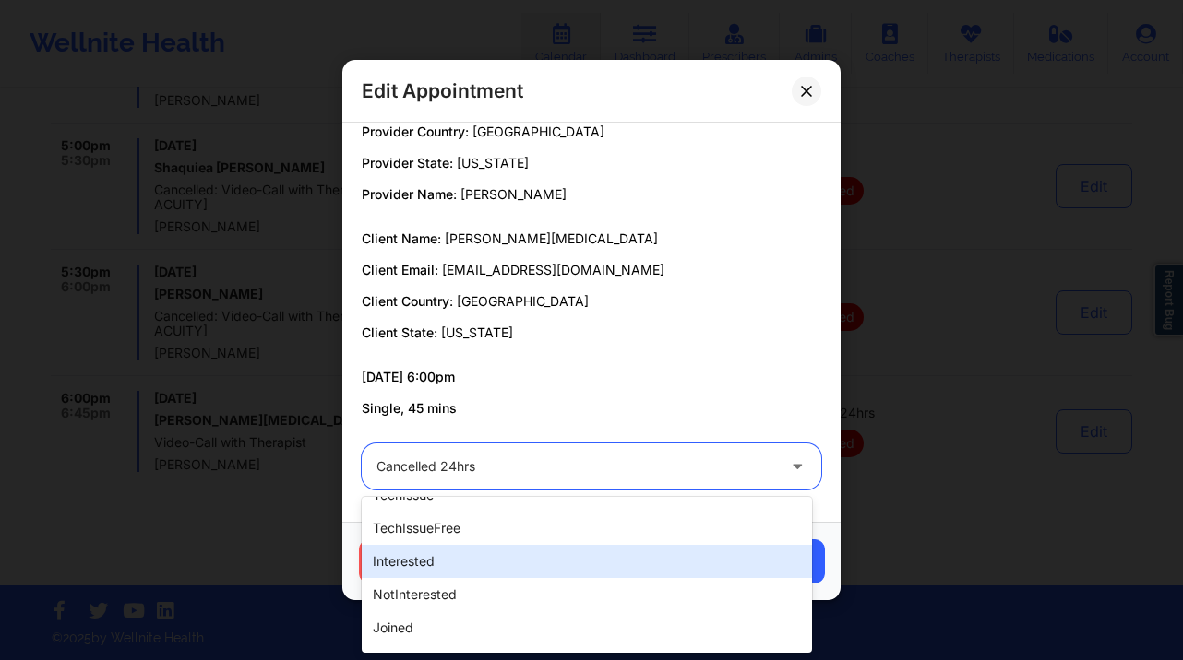
scroll to position [582, 0]
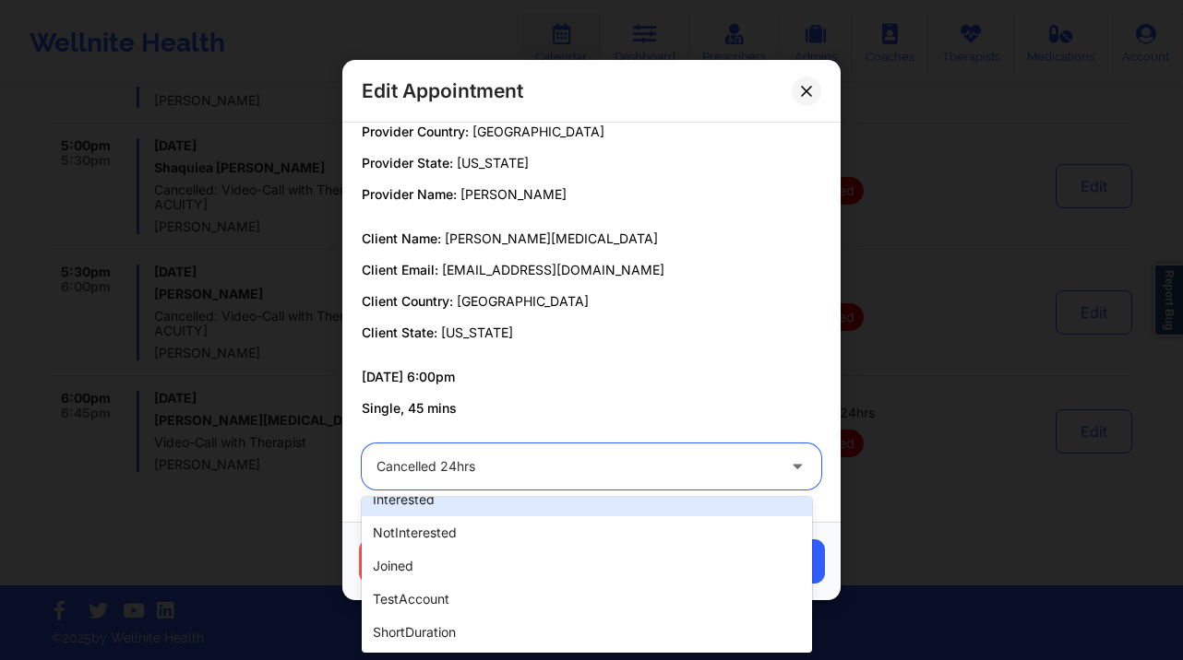
click at [755, 335] on p "Client State: [US_STATE]" at bounding box center [591, 333] width 459 height 18
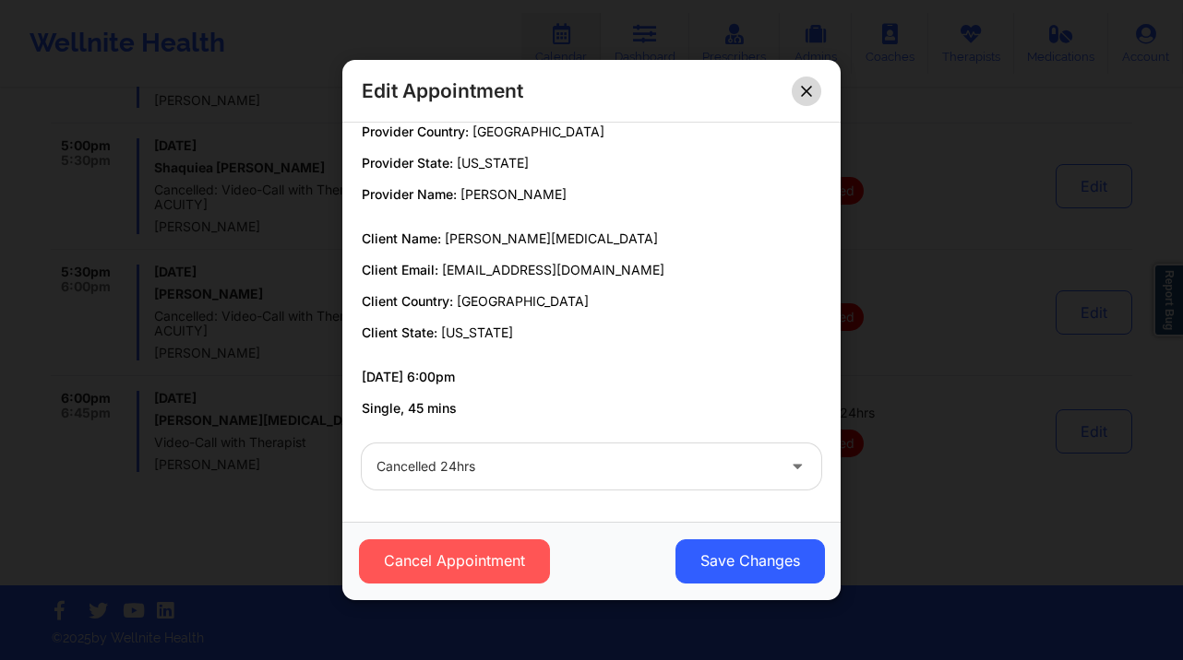
click at [803, 90] on icon at bounding box center [806, 91] width 11 height 11
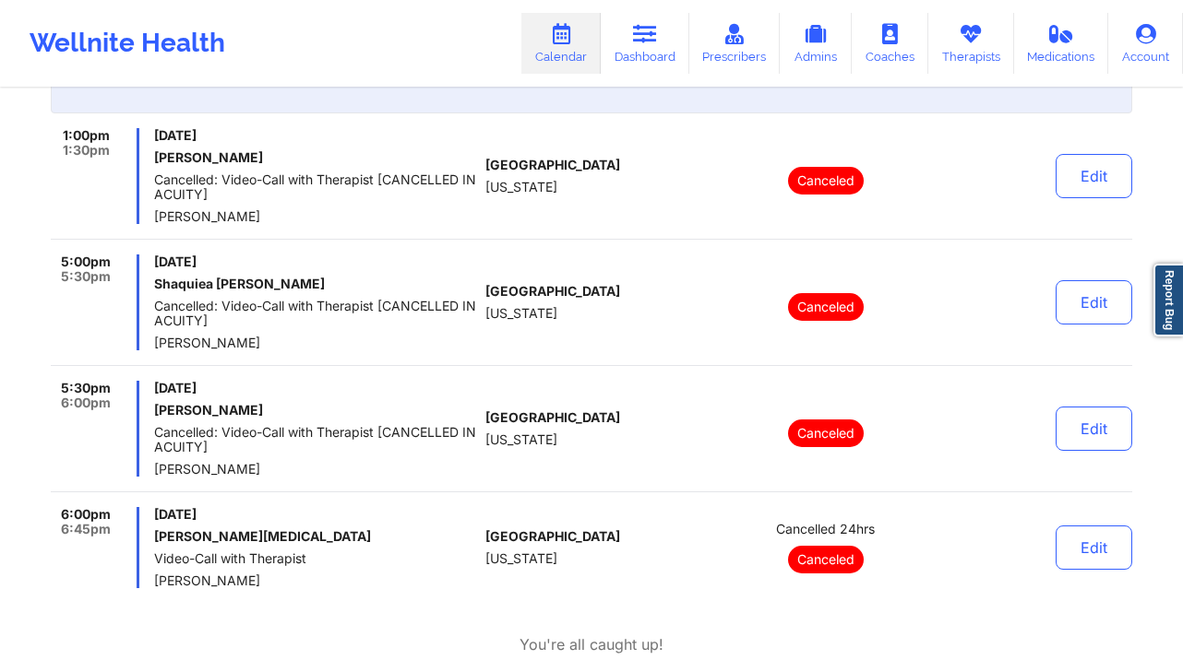
scroll to position [0, 0]
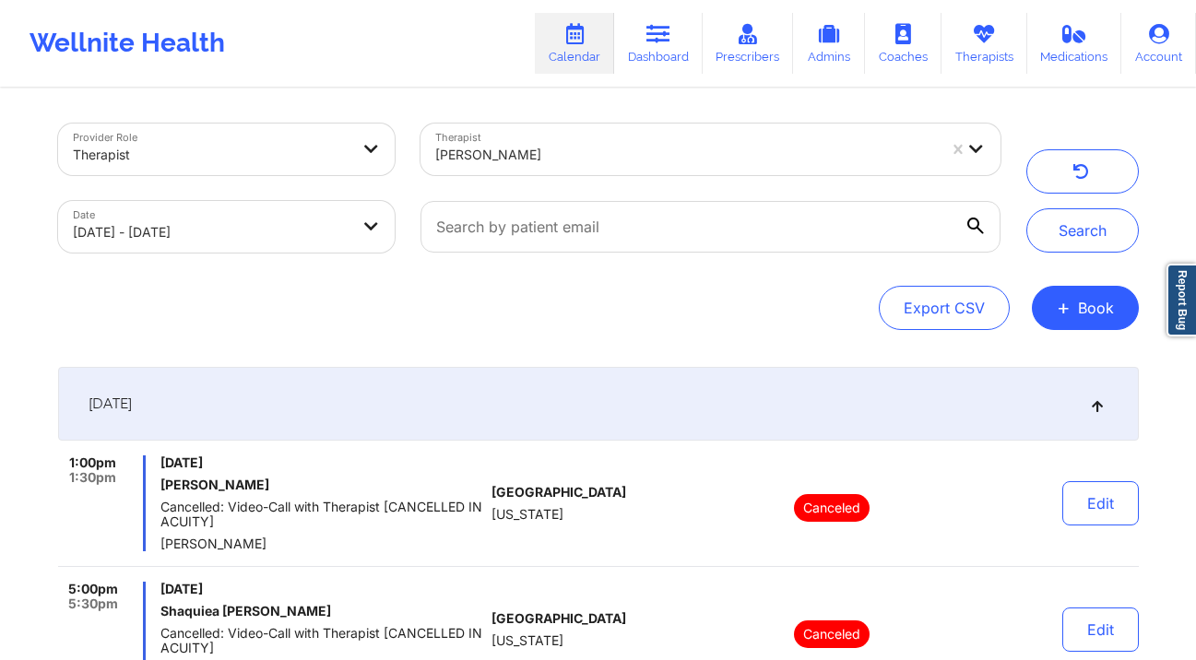
click at [314, 218] on body "Wellnite Health Calendar Dashboard Prescribers Admins Coaches Therapists Medica…" at bounding box center [598, 330] width 1196 height 660
select select "2025-8"
select select "2025-9"
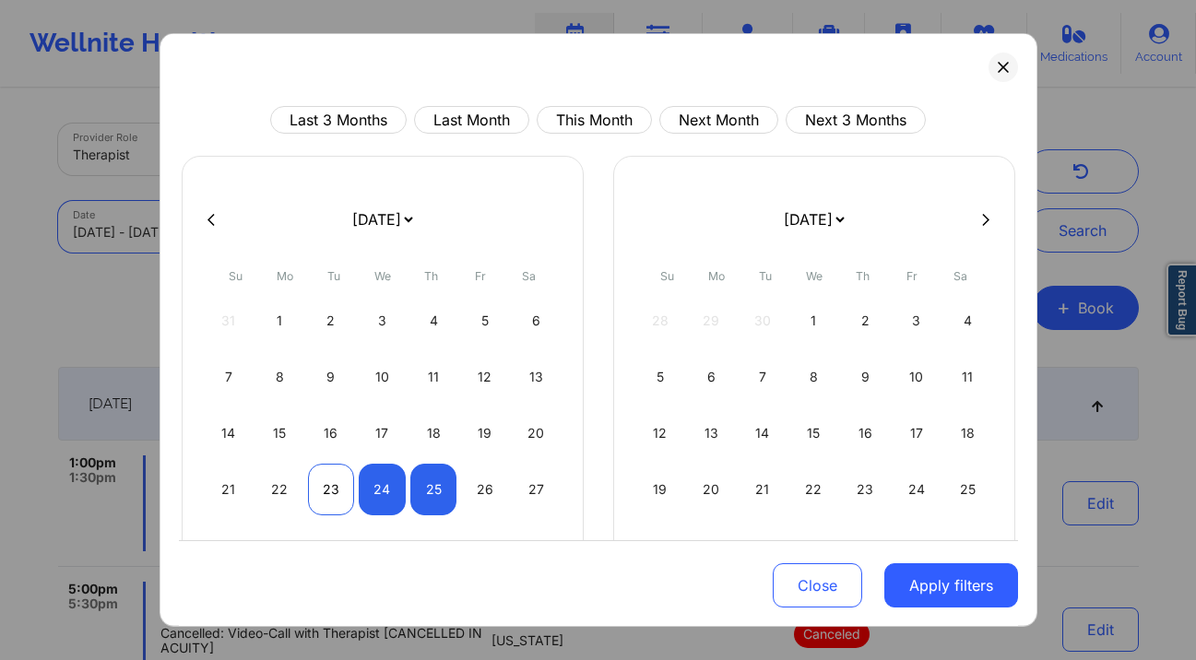
drag, startPoint x: 291, startPoint y: 490, endPoint x: 327, endPoint y: 494, distance: 35.4
click at [292, 490] on div "22" at bounding box center [279, 490] width 47 height 52
select select "2025-8"
select select "2025-9"
click at [346, 494] on div "23" at bounding box center [331, 490] width 47 height 52
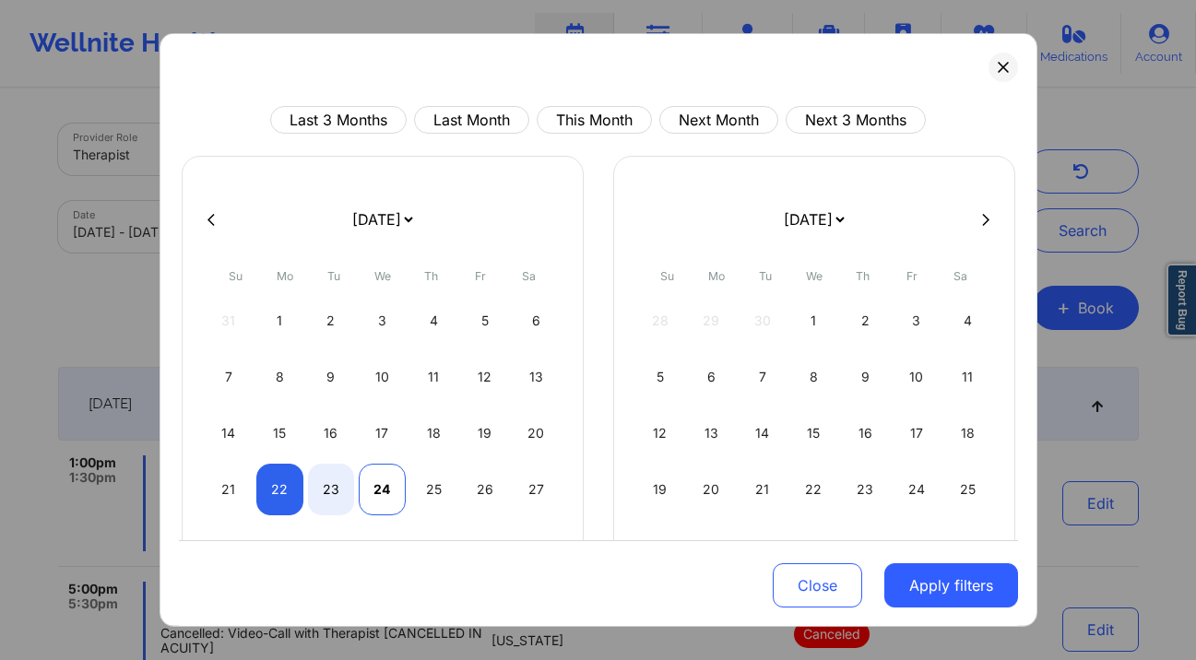
select select "2025-8"
select select "2025-9"
click at [914, 577] on button "Apply filters" at bounding box center [952, 586] width 134 height 44
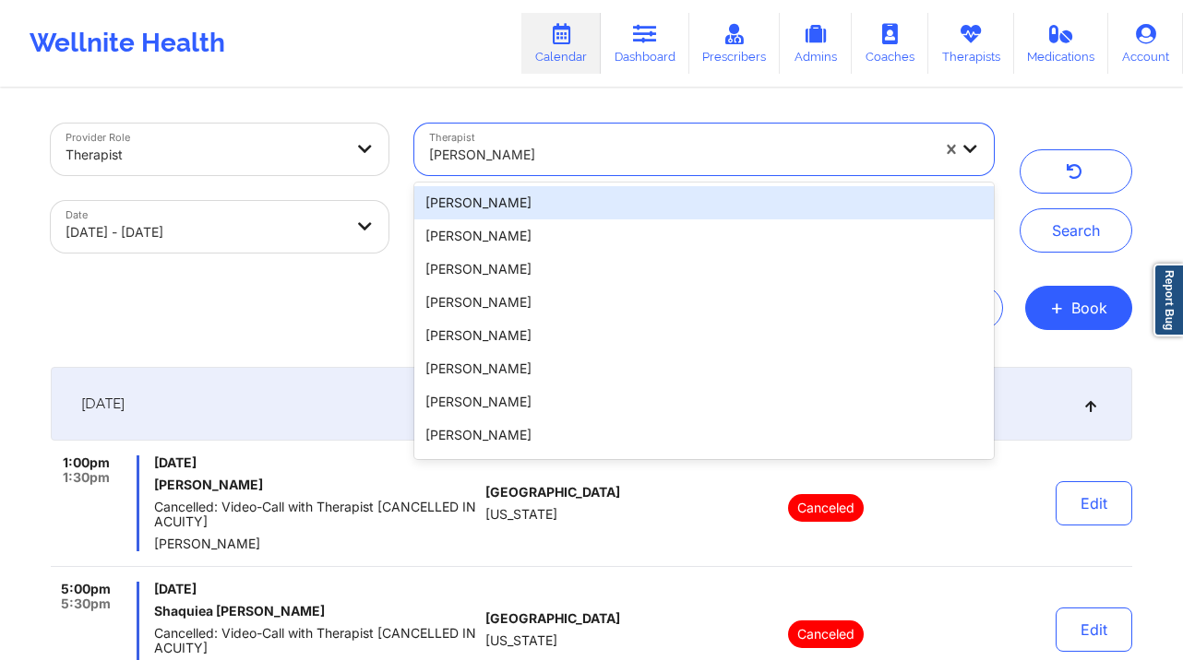
click at [646, 137] on div "[PERSON_NAME]" at bounding box center [679, 155] width 501 height 41
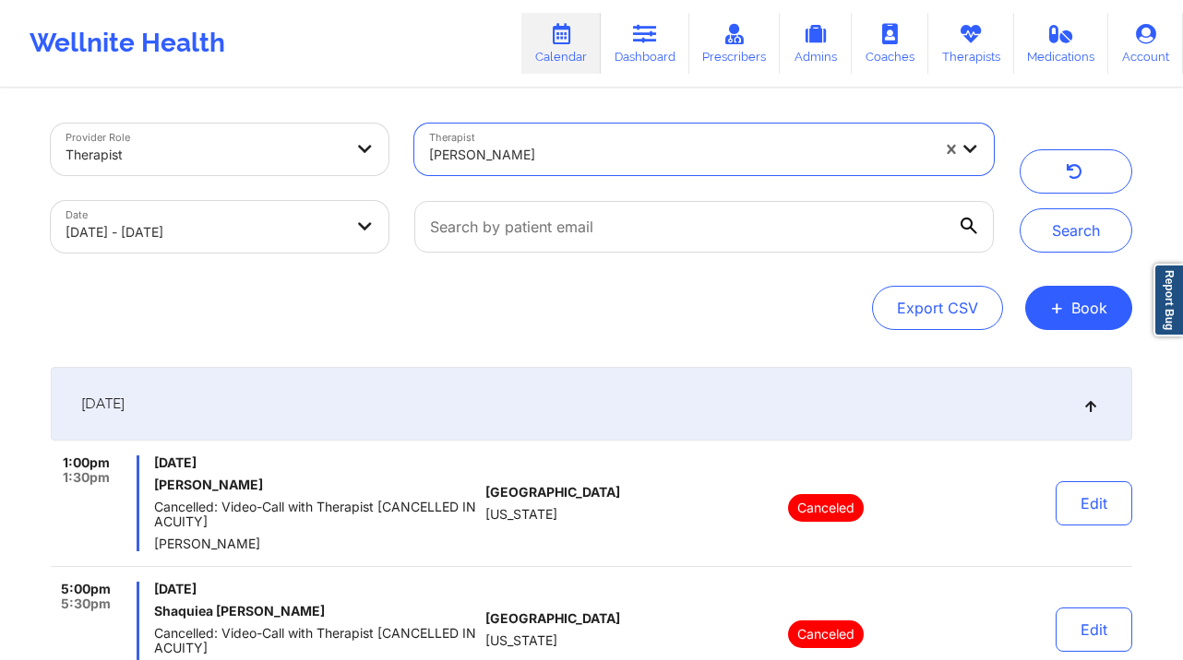
click at [653, 153] on div at bounding box center [679, 155] width 501 height 22
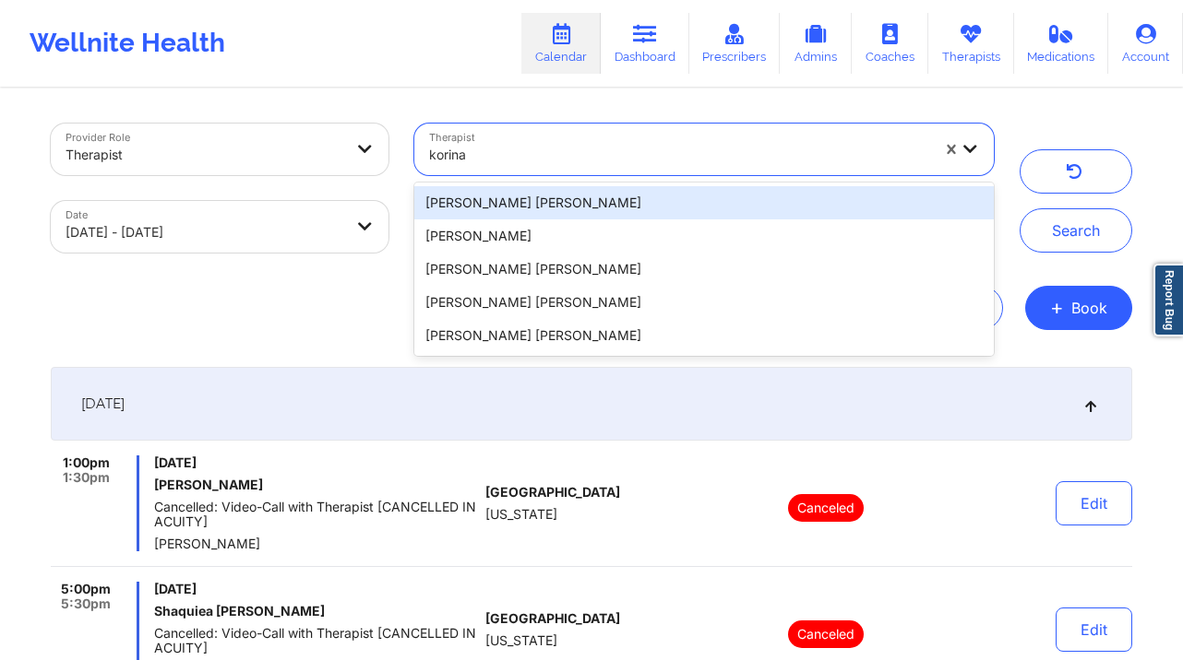
type input "korina"
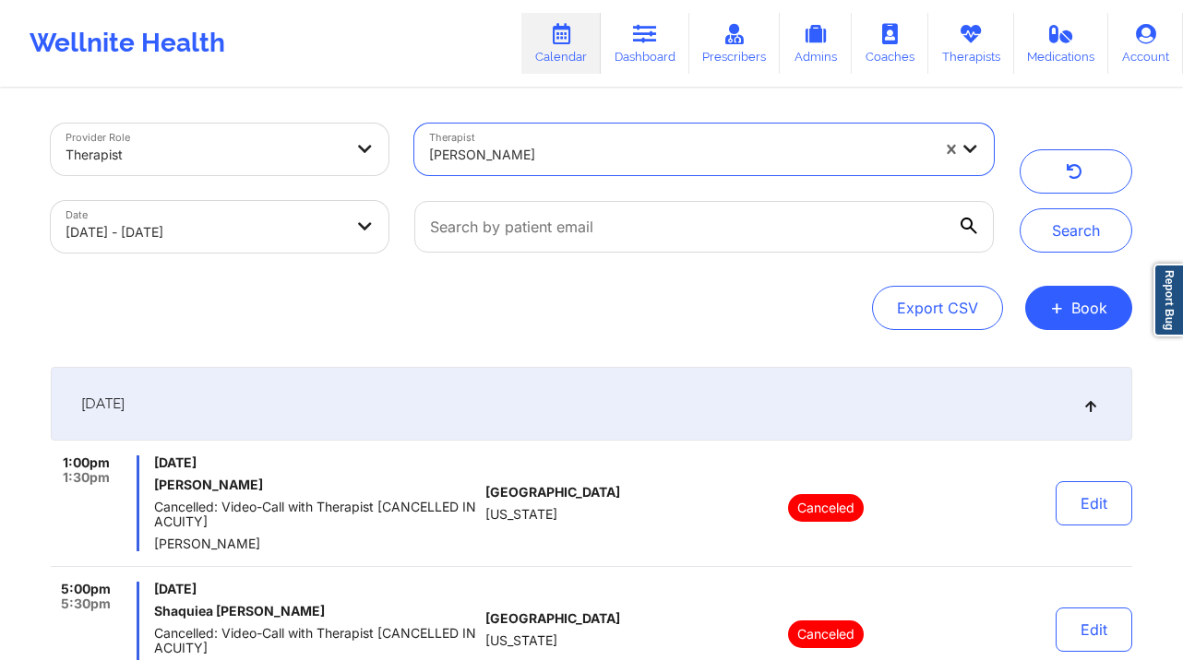
click at [582, 137] on div "[PERSON_NAME]" at bounding box center [679, 155] width 501 height 41
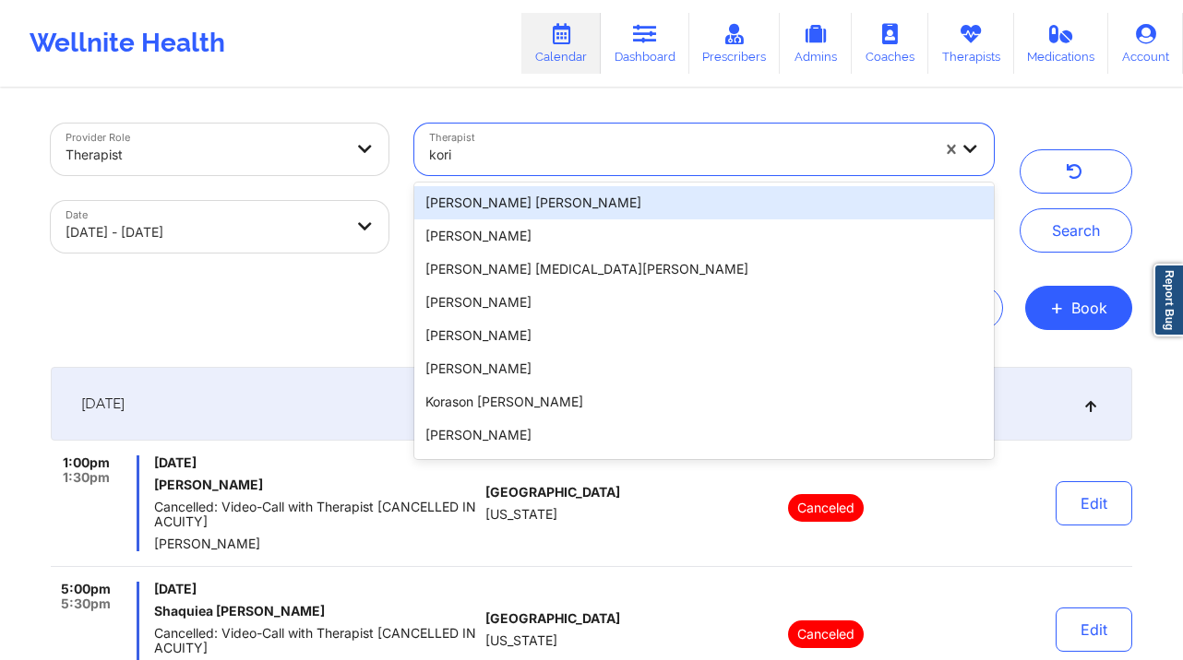
type input "korina"
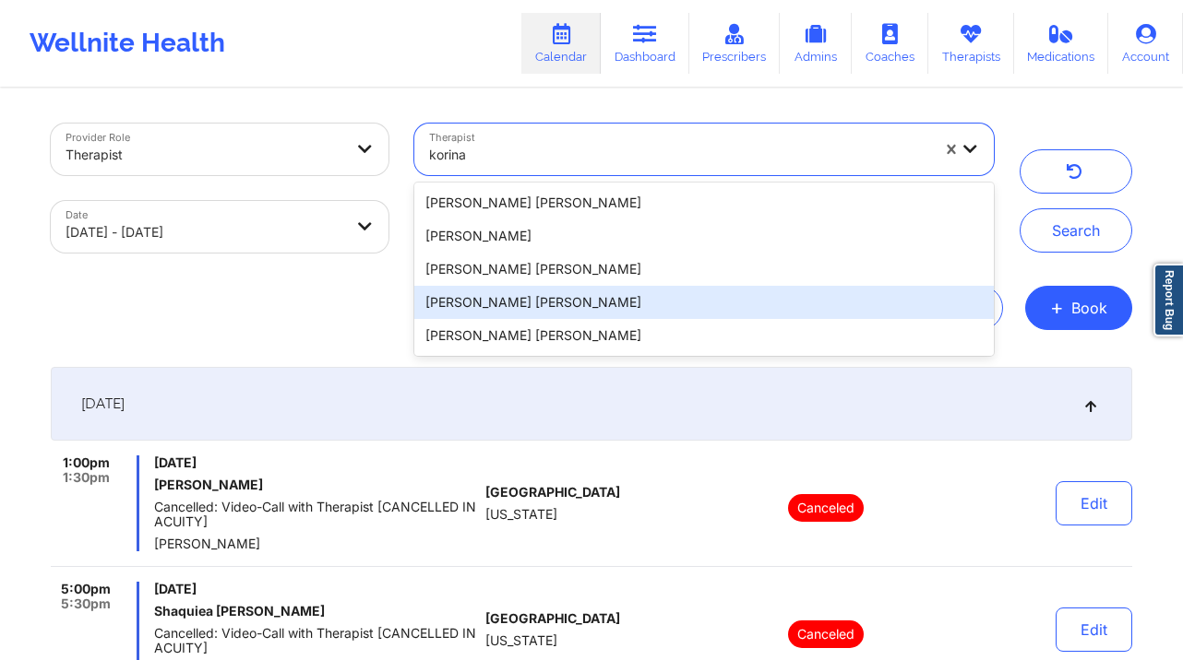
click at [596, 305] on div "[PERSON_NAME] [PERSON_NAME]" at bounding box center [703, 302] width 579 height 33
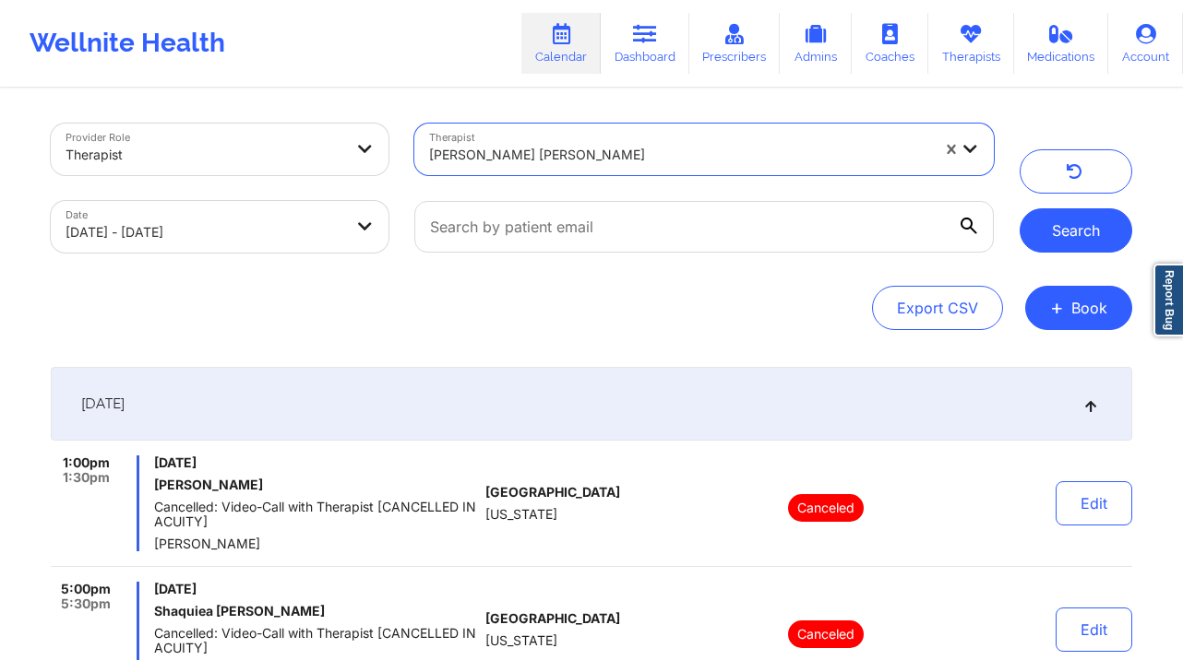
click at [1068, 228] on button "Search" at bounding box center [1075, 230] width 113 height 44
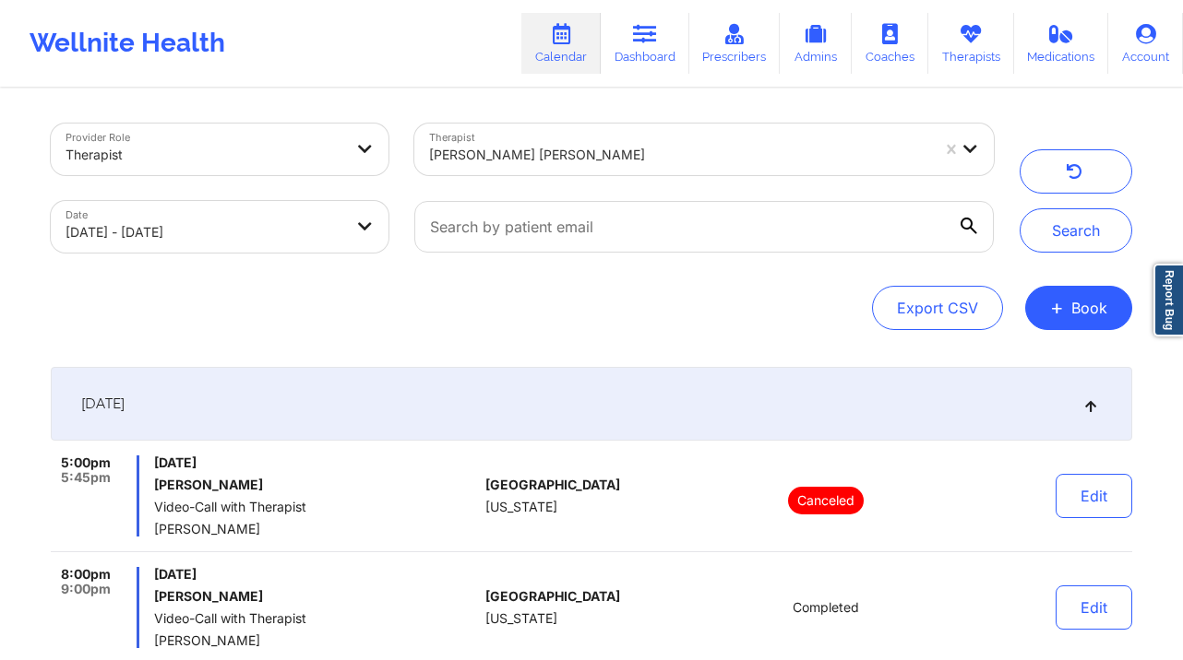
click at [199, 214] on body "Wellnite Health Calendar Dashboard Prescribers Admins Coaches Therapists Medica…" at bounding box center [591, 330] width 1183 height 660
select select "2025-8"
select select "2025-9"
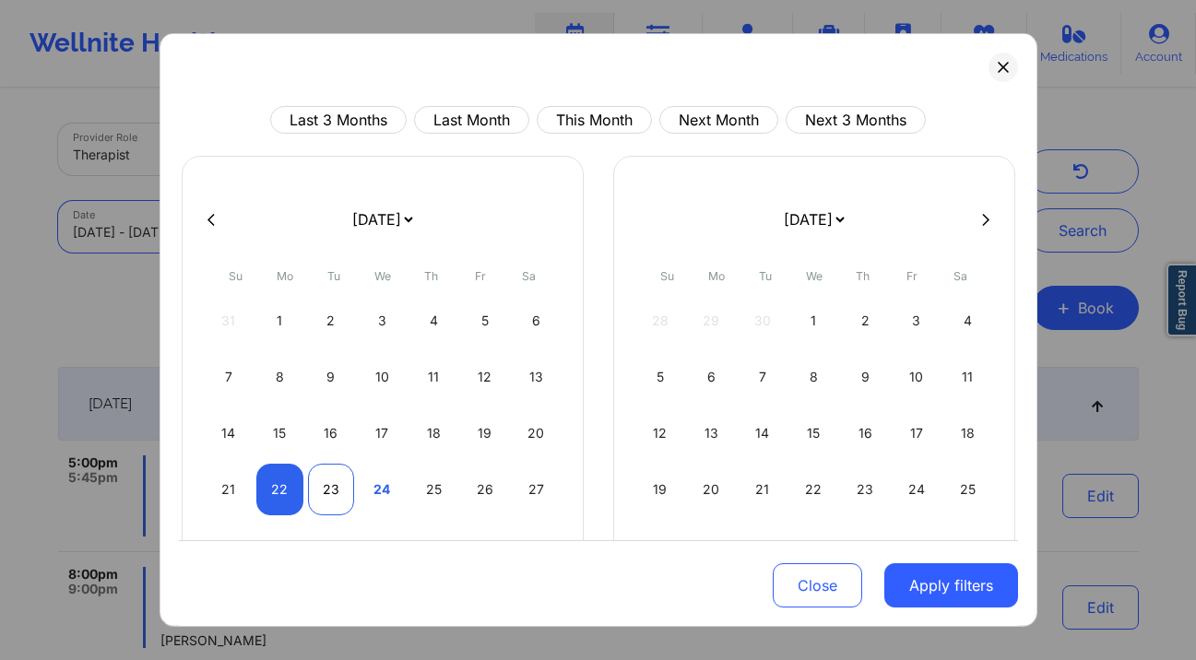
click at [326, 481] on div "23" at bounding box center [331, 490] width 47 height 52
select select "2025-8"
select select "2025-9"
select select "2025-8"
select select "2025-9"
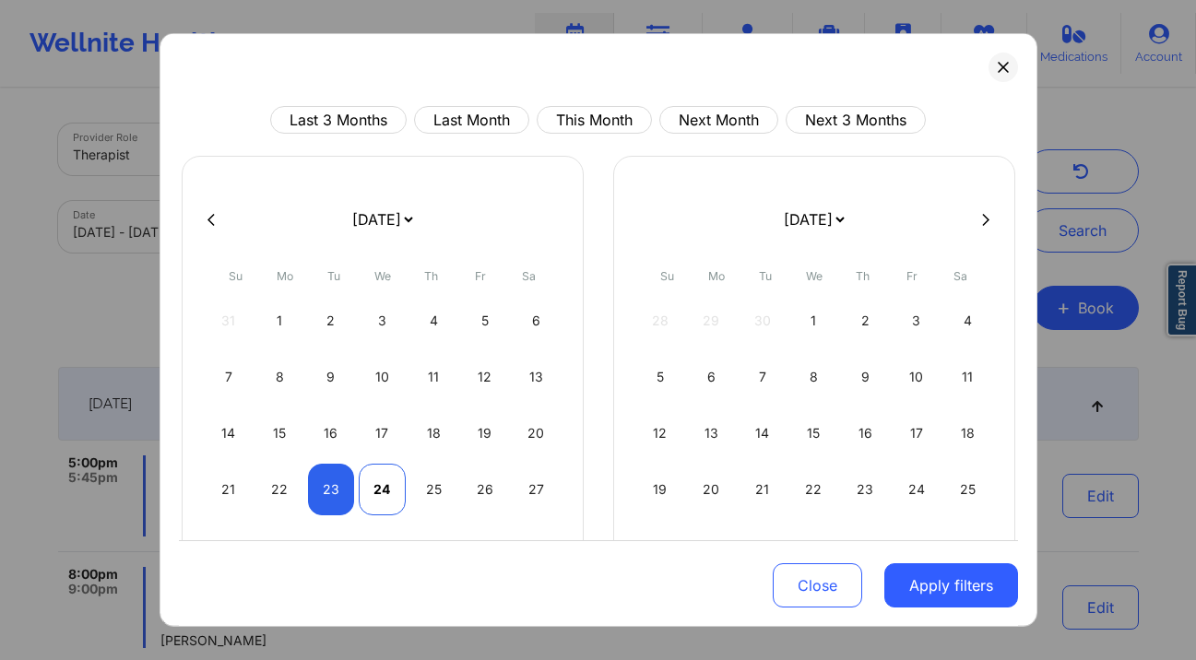
click at [394, 494] on div "24" at bounding box center [382, 490] width 47 height 52
select select "2025-8"
select select "2025-9"
click at [933, 589] on button "Apply filters" at bounding box center [952, 586] width 134 height 44
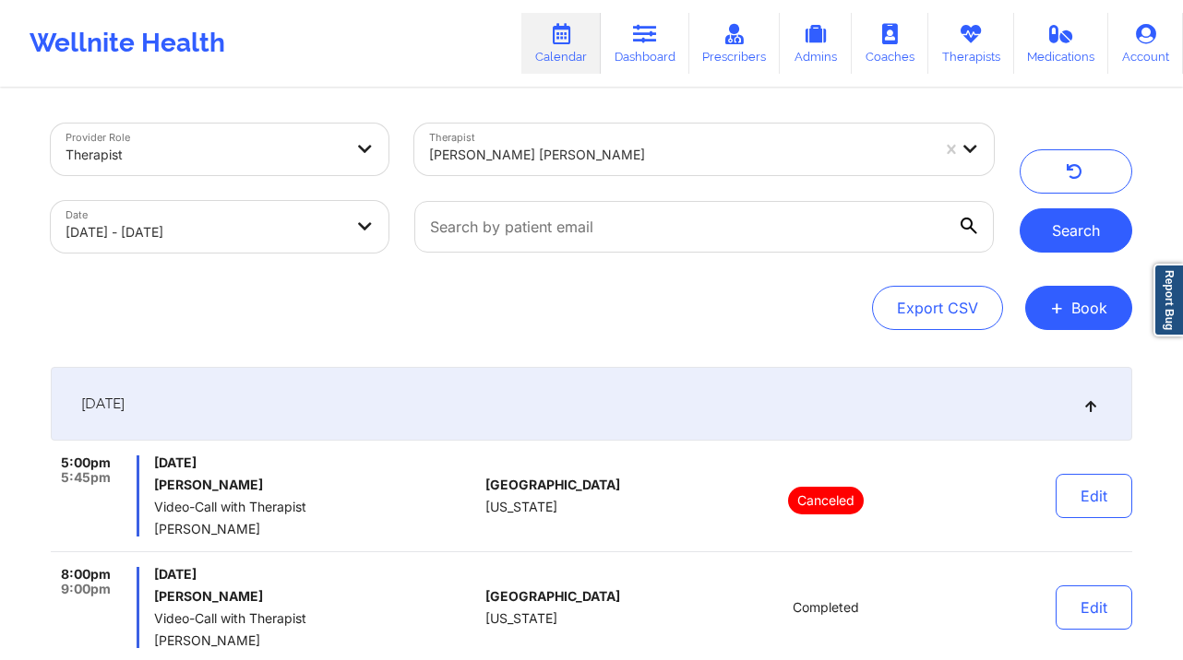
click at [1067, 219] on button "Search" at bounding box center [1075, 230] width 113 height 44
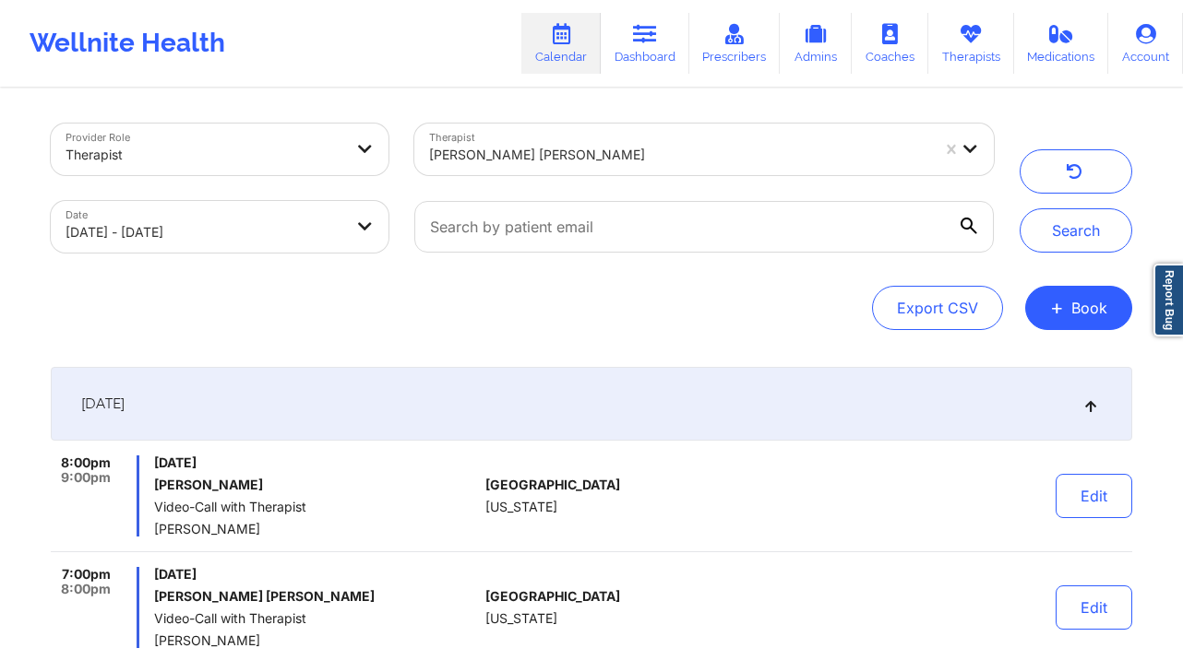
click at [711, 138] on div "[PERSON_NAME] [PERSON_NAME]" at bounding box center [679, 155] width 501 height 41
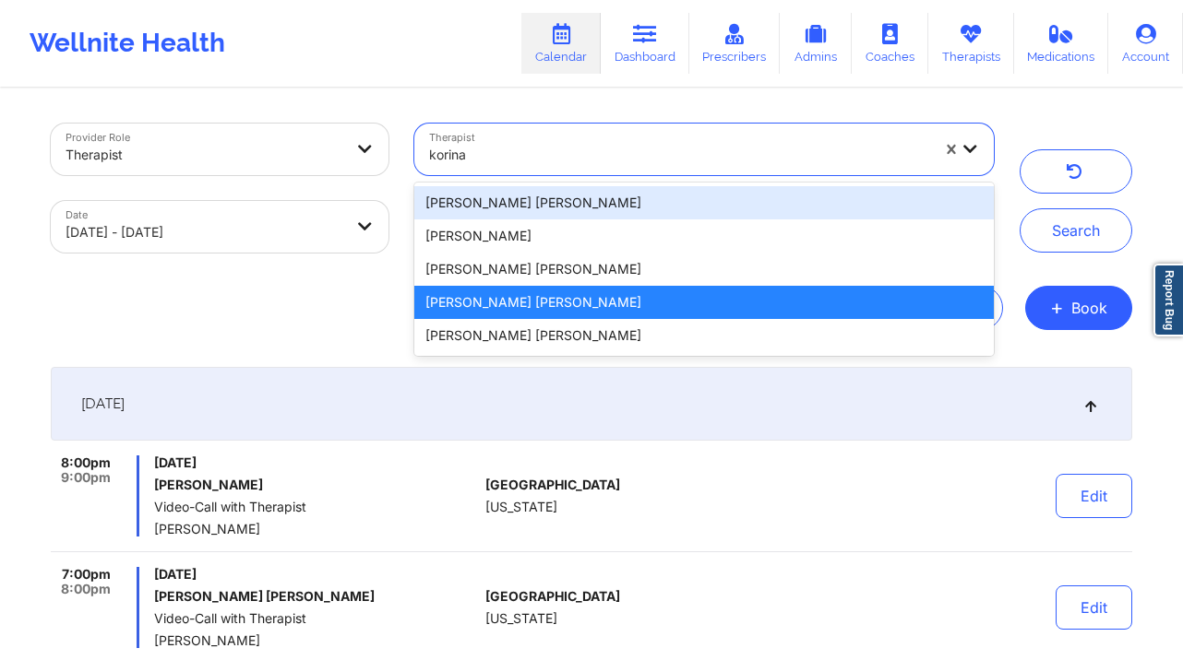
type input "korina"
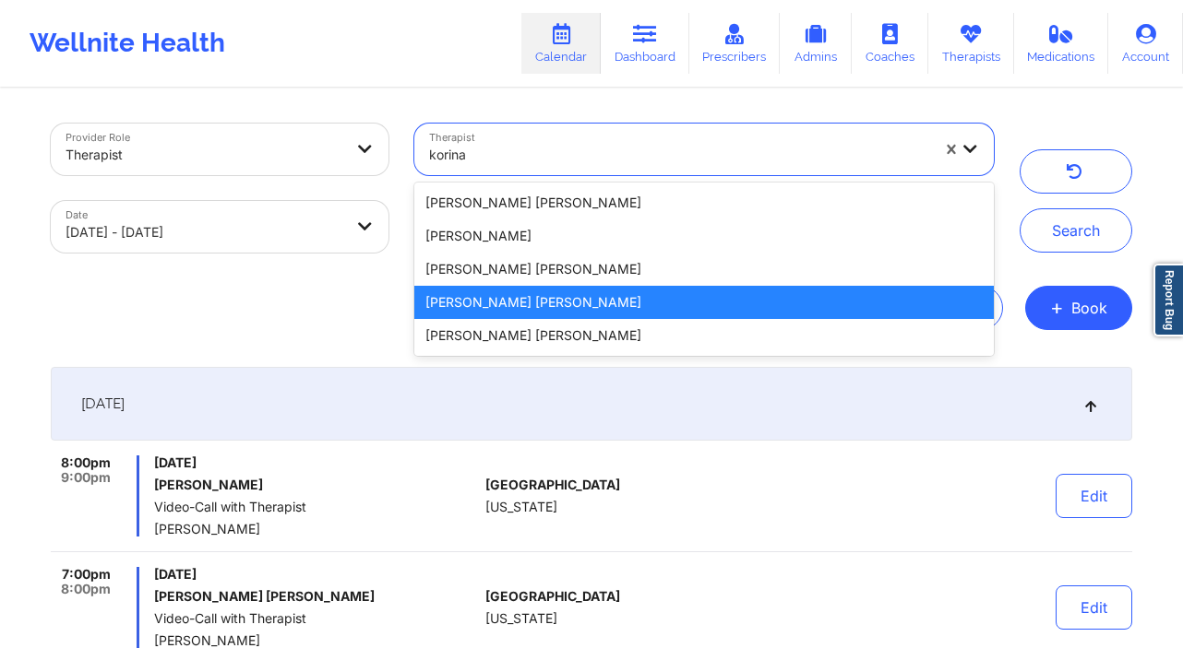
click at [823, 309] on div "[PERSON_NAME] [PERSON_NAME]" at bounding box center [703, 302] width 579 height 33
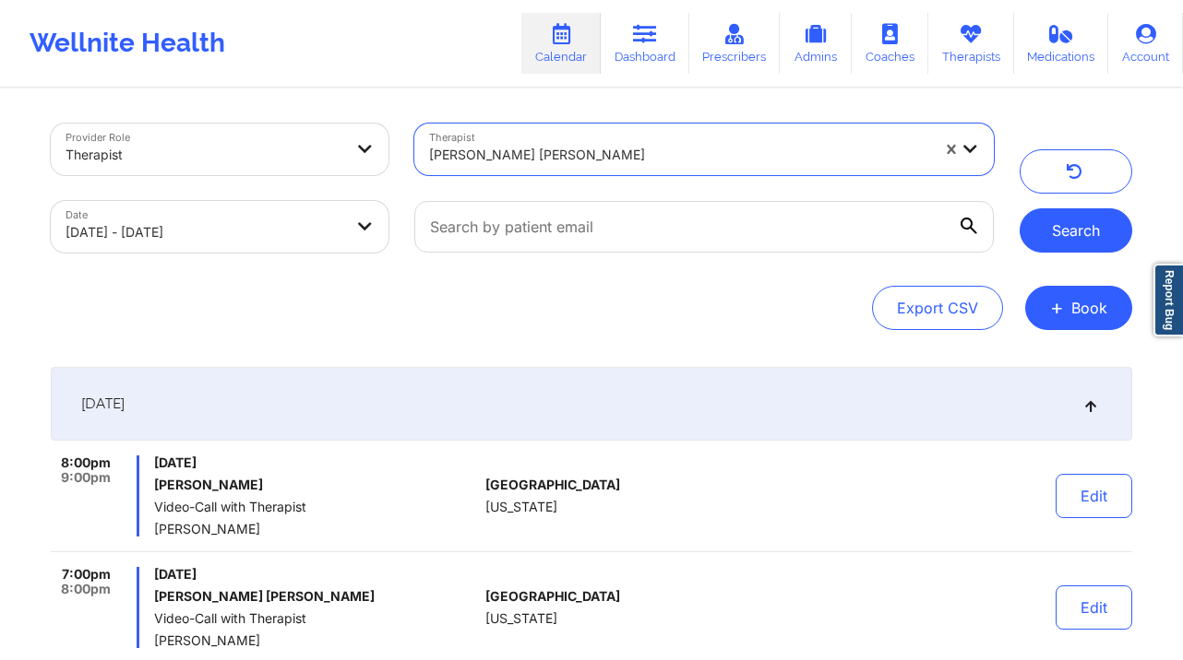
click at [1044, 228] on button "Search" at bounding box center [1075, 230] width 113 height 44
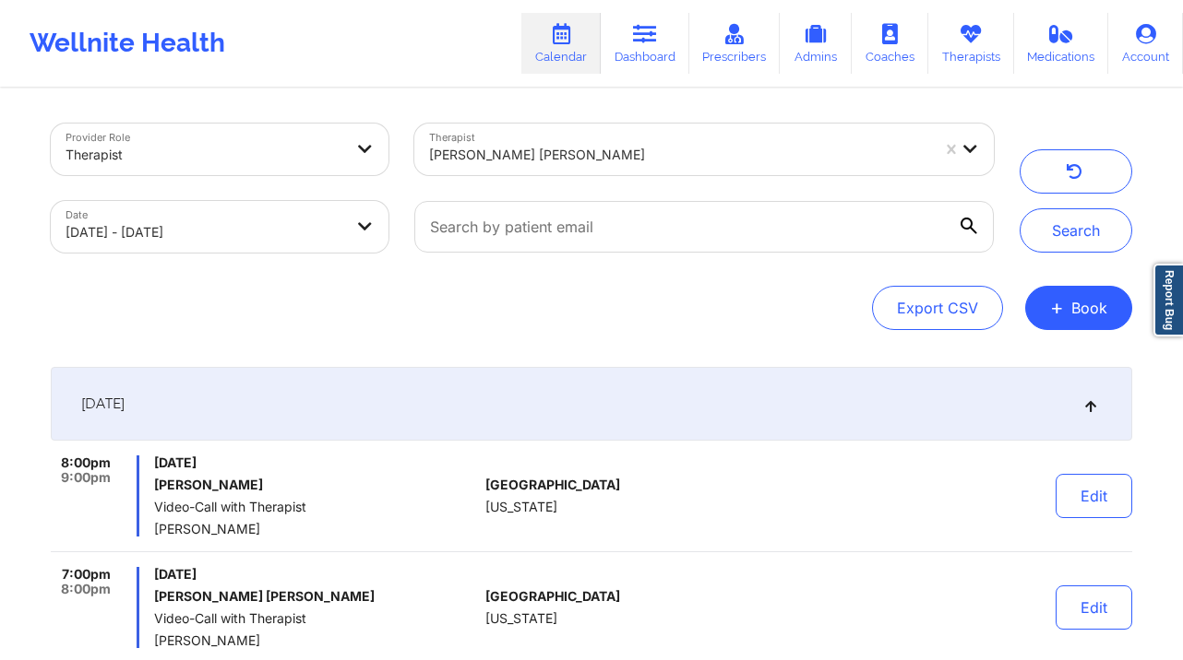
click at [661, 159] on div at bounding box center [679, 155] width 501 height 22
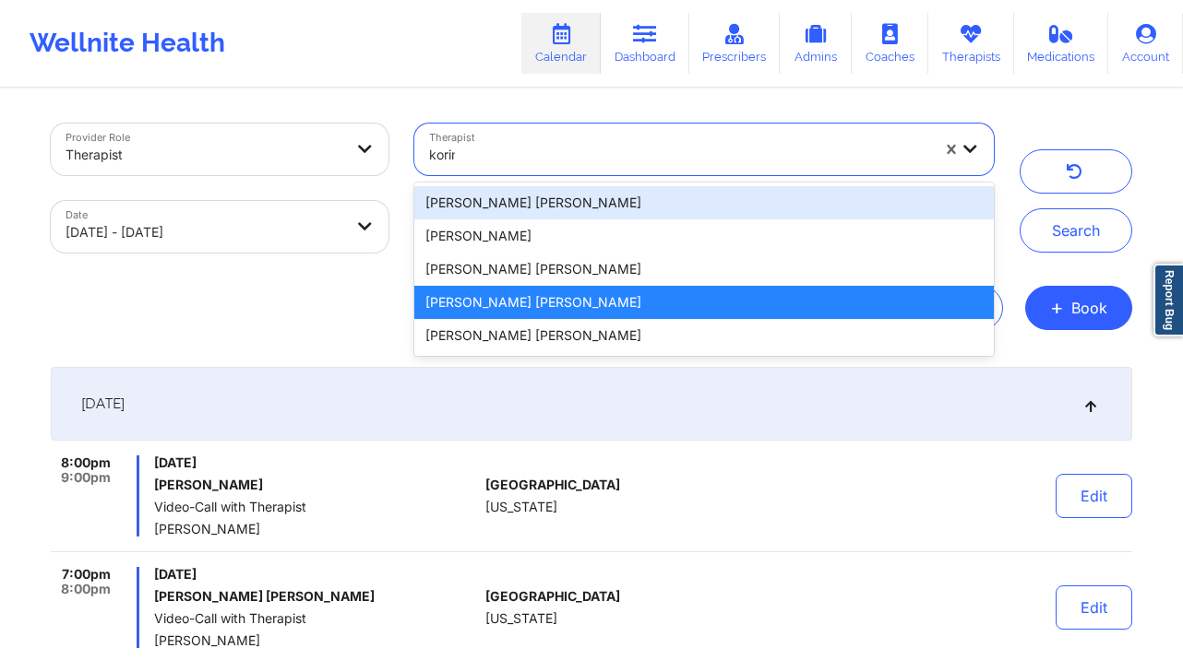
type input "korina"
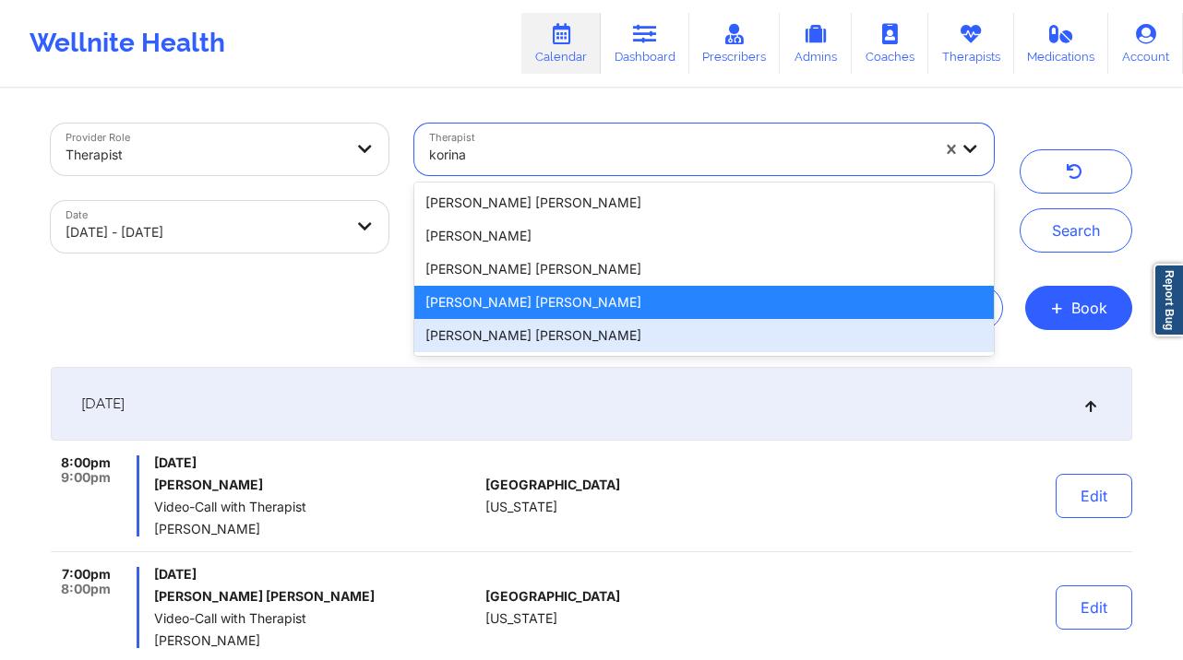
click at [608, 332] on div "[PERSON_NAME] [PERSON_NAME]" at bounding box center [703, 335] width 579 height 33
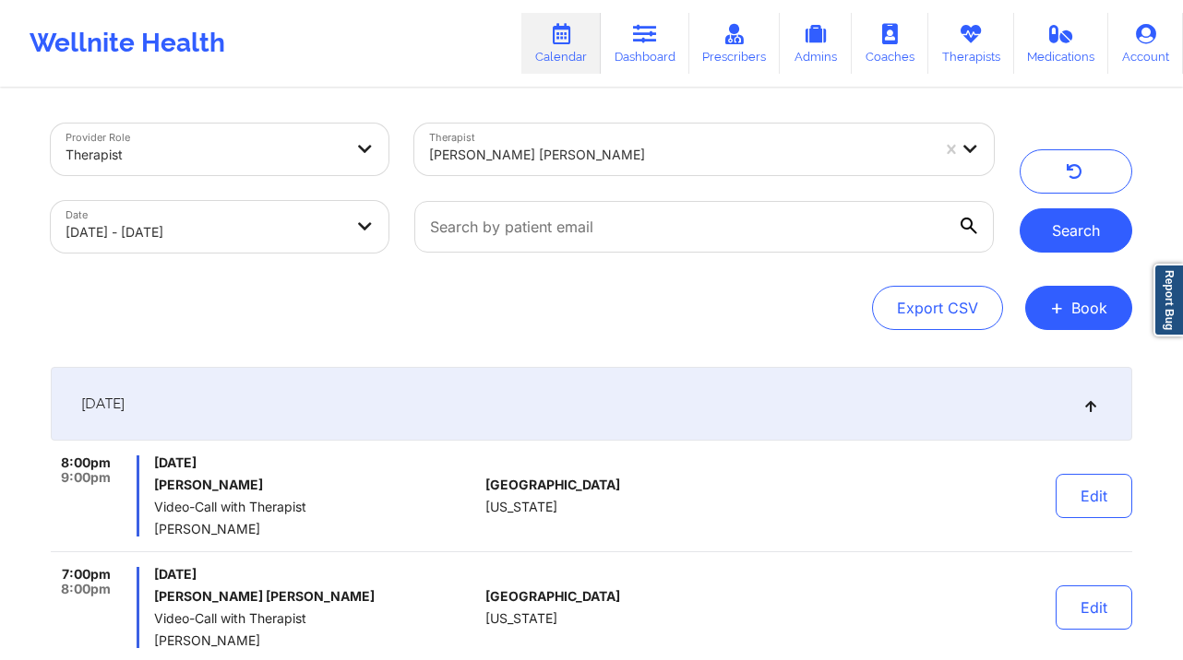
click at [1067, 227] on button "Search" at bounding box center [1075, 230] width 113 height 44
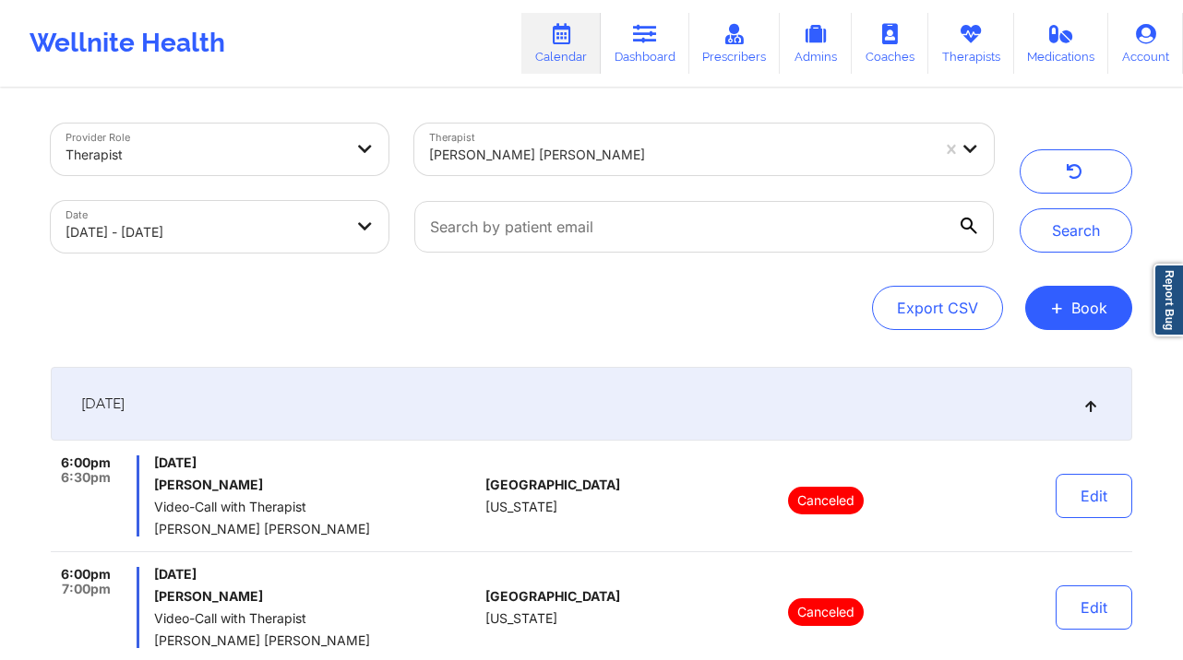
click at [480, 165] on div at bounding box center [679, 155] width 501 height 22
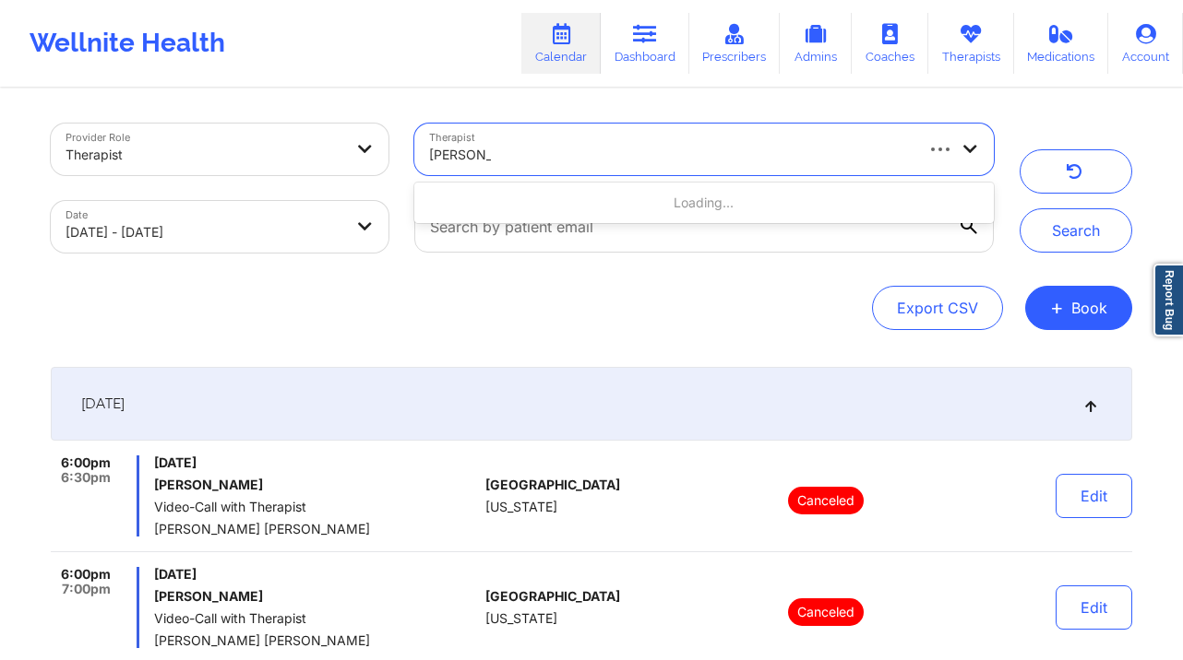
type input "[PERSON_NAME]"
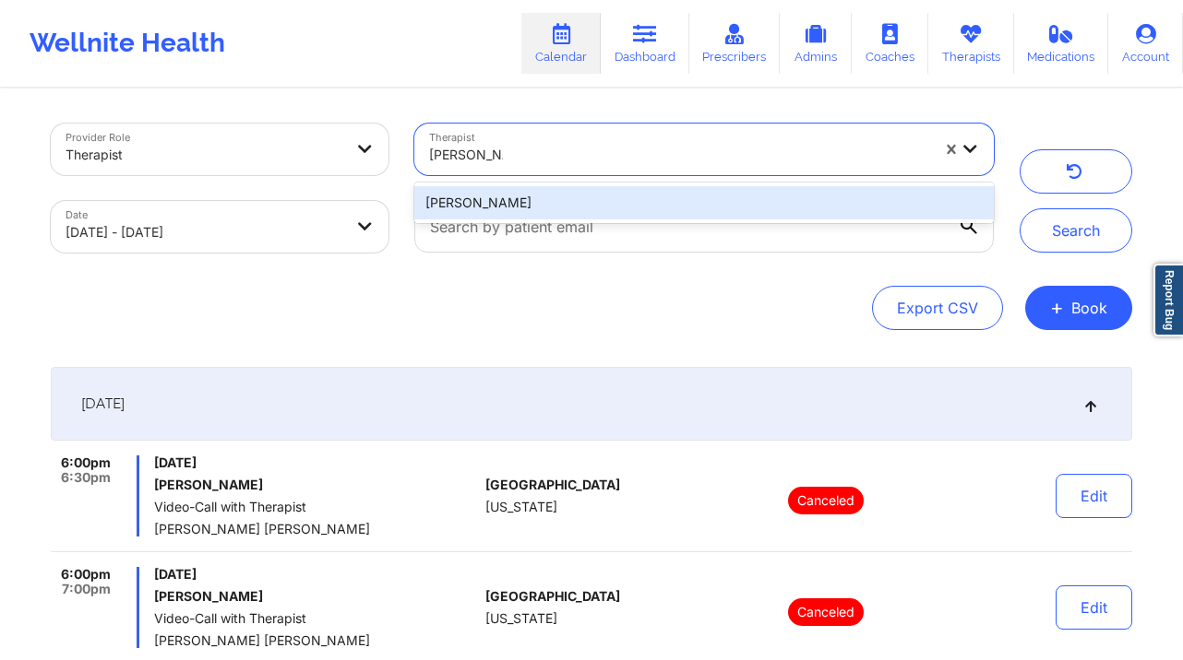
click at [545, 204] on div "[PERSON_NAME]" at bounding box center [703, 202] width 579 height 33
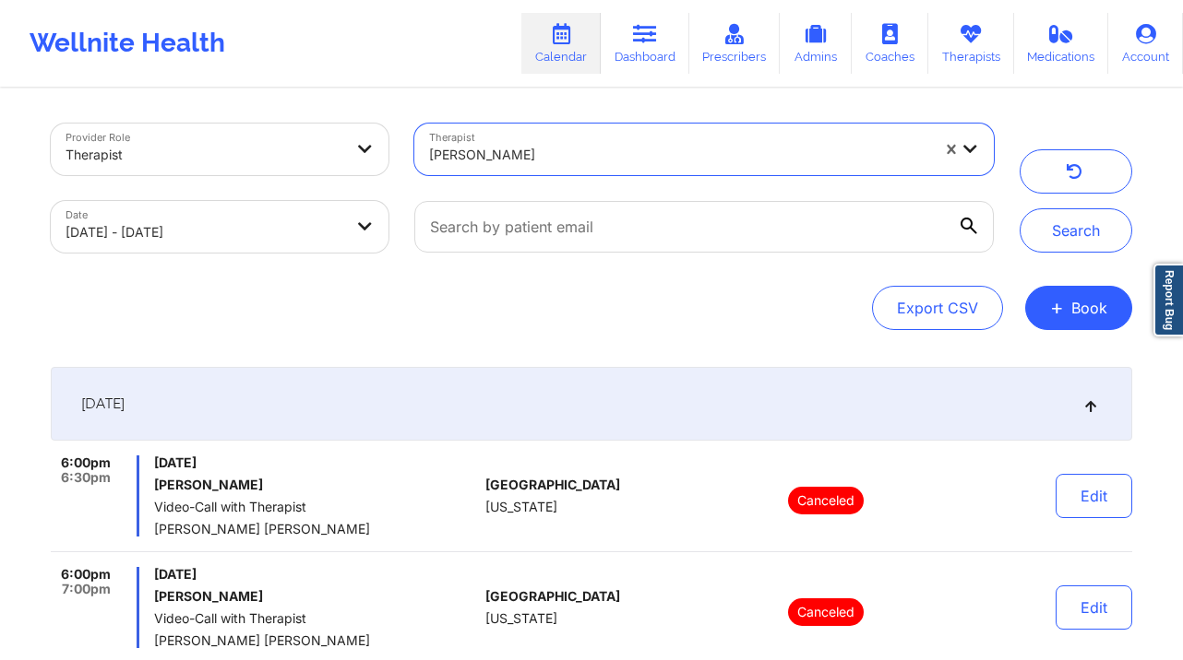
click at [1167, 218] on div "Provider Role Therapist Therapist option [PERSON_NAME], selected. [PERSON_NAME]…" at bounding box center [591, 381] width 1183 height 762
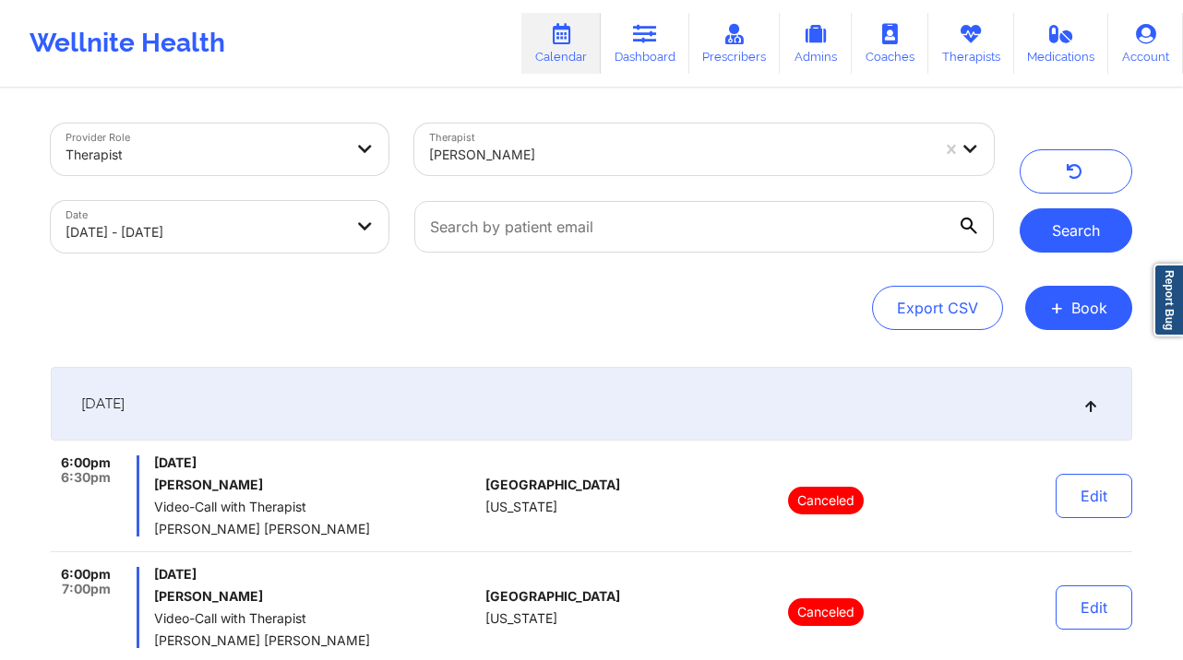
click at [1132, 230] on div "Search" at bounding box center [1075, 188] width 138 height 129
click at [1113, 224] on button "Search" at bounding box center [1075, 230] width 113 height 44
